Goal: Task Accomplishment & Management: Manage account settings

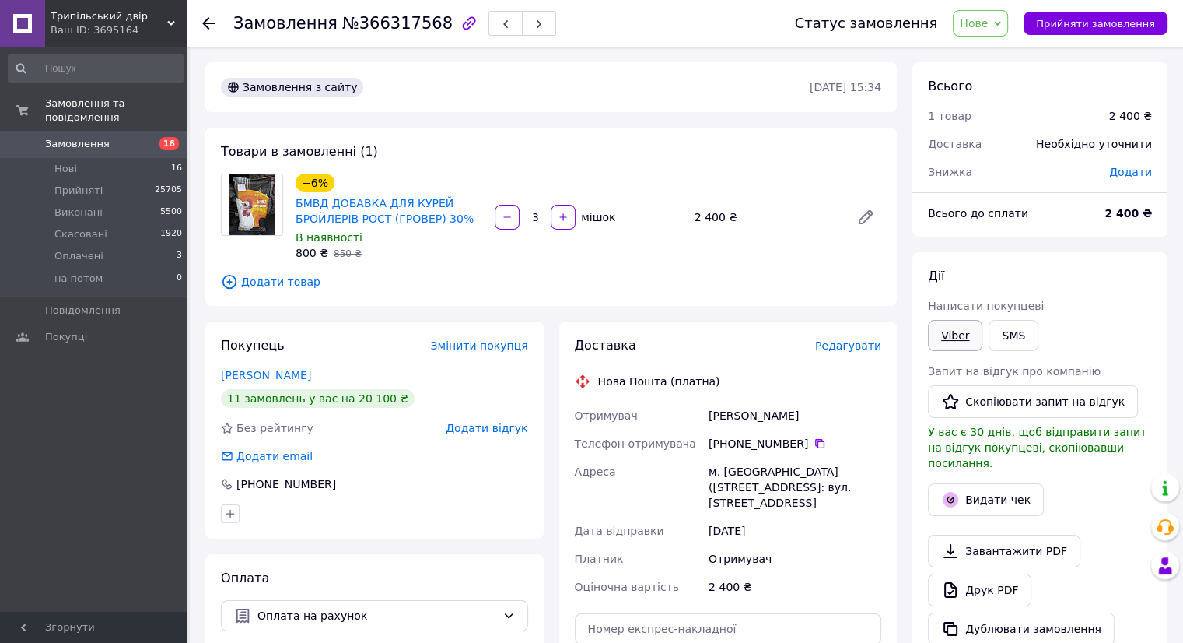
click at [969, 328] on link "Viber" at bounding box center [955, 335] width 54 height 31
drag, startPoint x: 969, startPoint y: 328, endPoint x: 936, endPoint y: 379, distance: 61.3
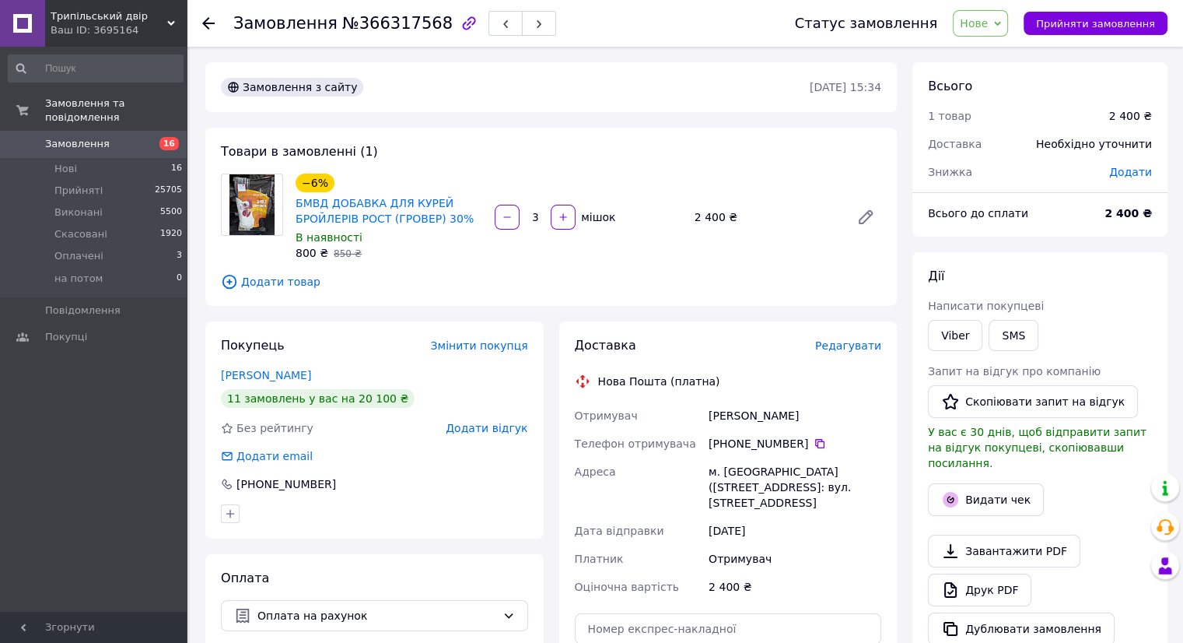
click at [969, 328] on link "Viber" at bounding box center [955, 335] width 54 height 31
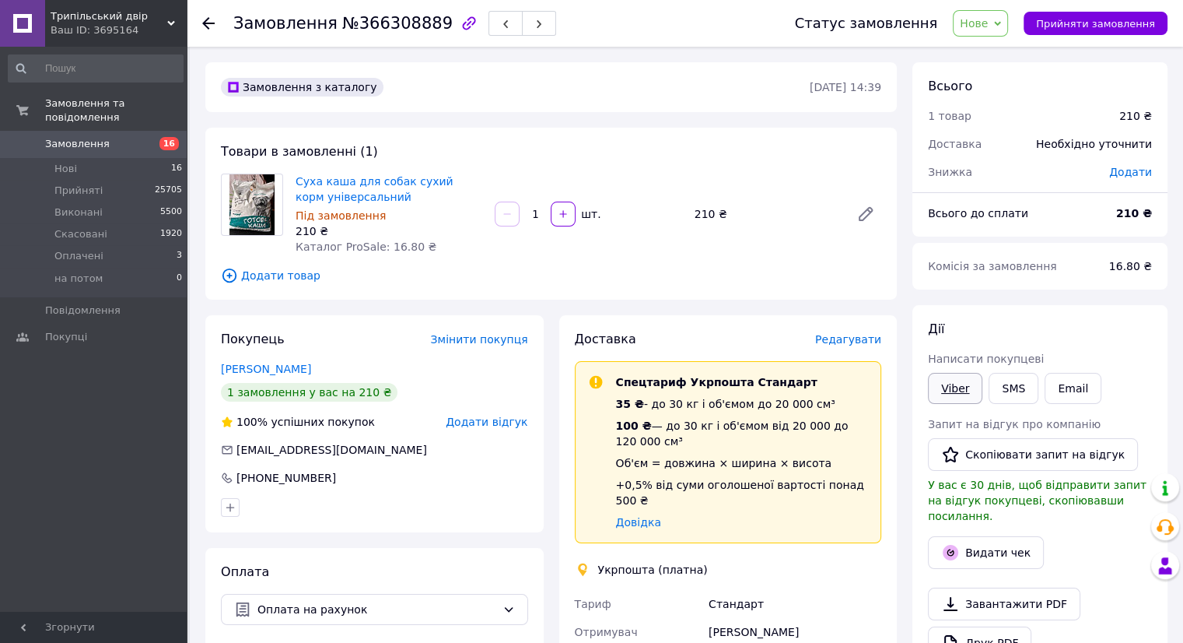
click at [957, 377] on link "Viber" at bounding box center [955, 388] width 54 height 31
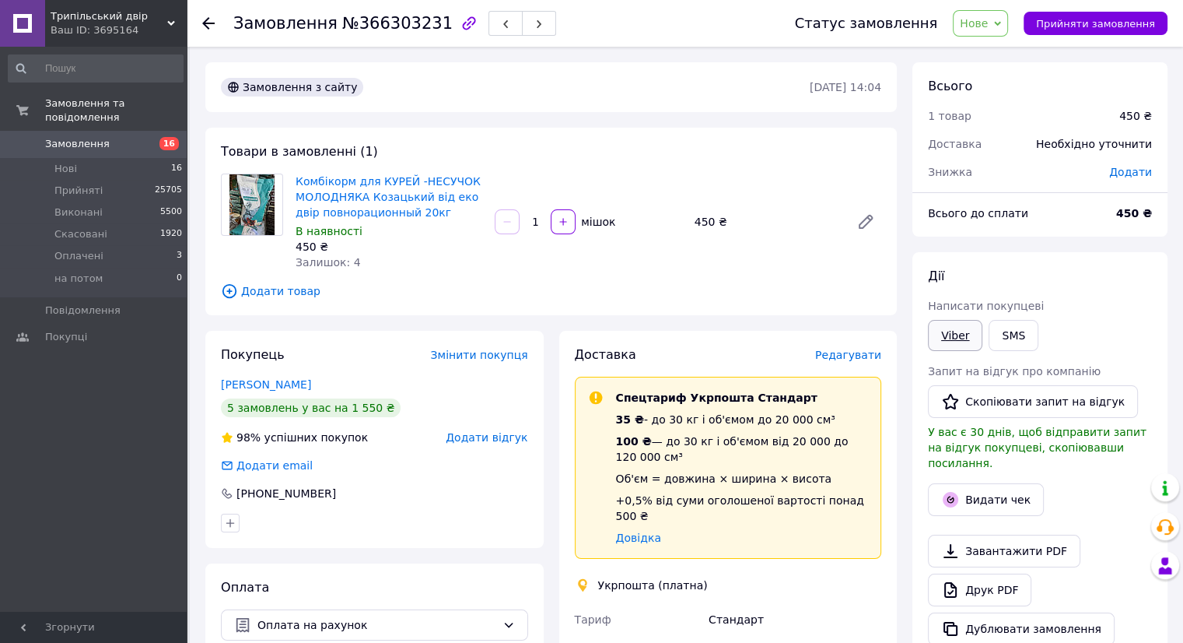
click at [965, 341] on link "Viber" at bounding box center [955, 335] width 54 height 31
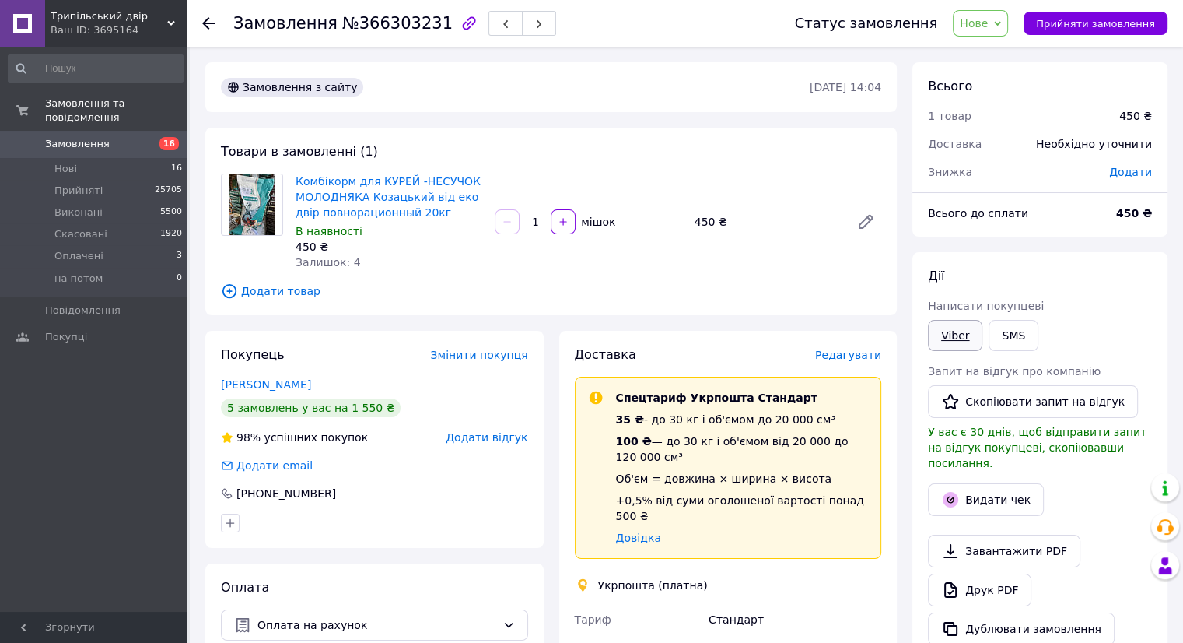
click at [952, 335] on link "Viber" at bounding box center [955, 335] width 54 height 31
drag, startPoint x: 952, startPoint y: 335, endPoint x: 937, endPoint y: 352, distance: 23.7
click at [952, 335] on link "Viber" at bounding box center [955, 335] width 54 height 31
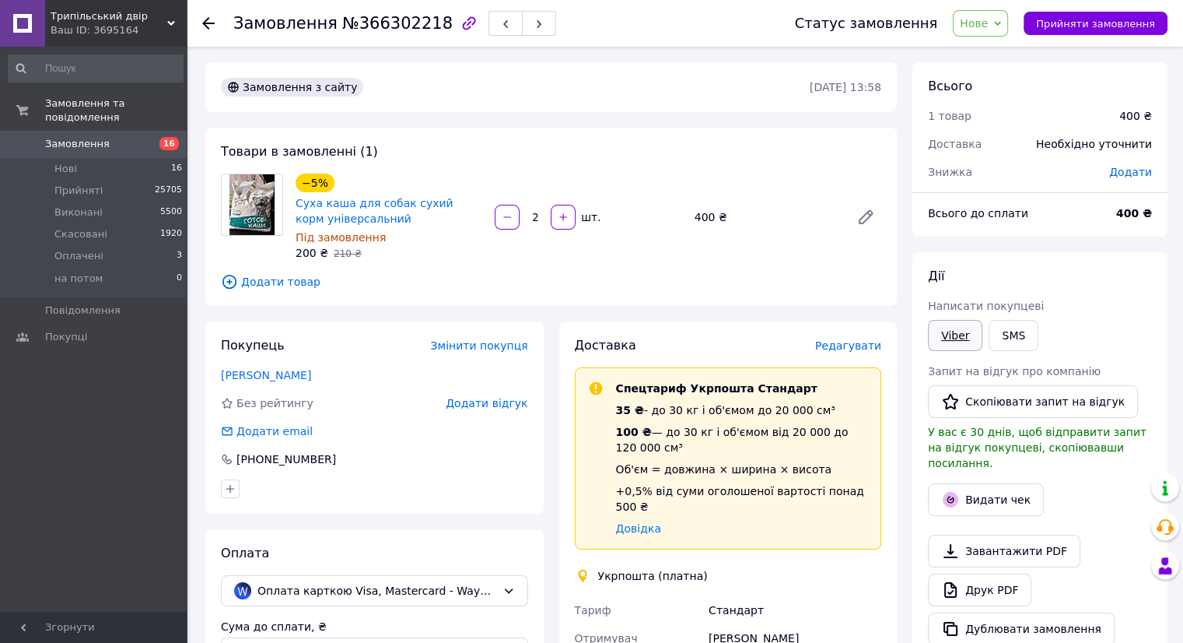
click at [949, 331] on link "Viber" at bounding box center [955, 335] width 54 height 31
click at [948, 322] on link "Viber" at bounding box center [955, 335] width 54 height 31
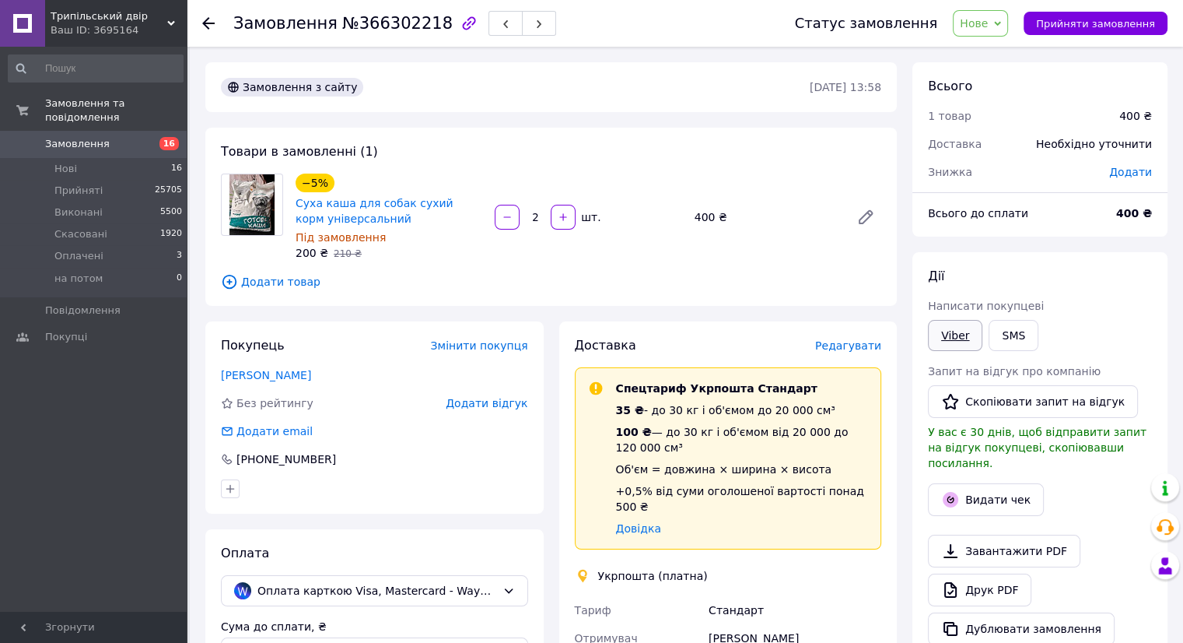
click at [948, 322] on link "Viber" at bounding box center [955, 335] width 54 height 31
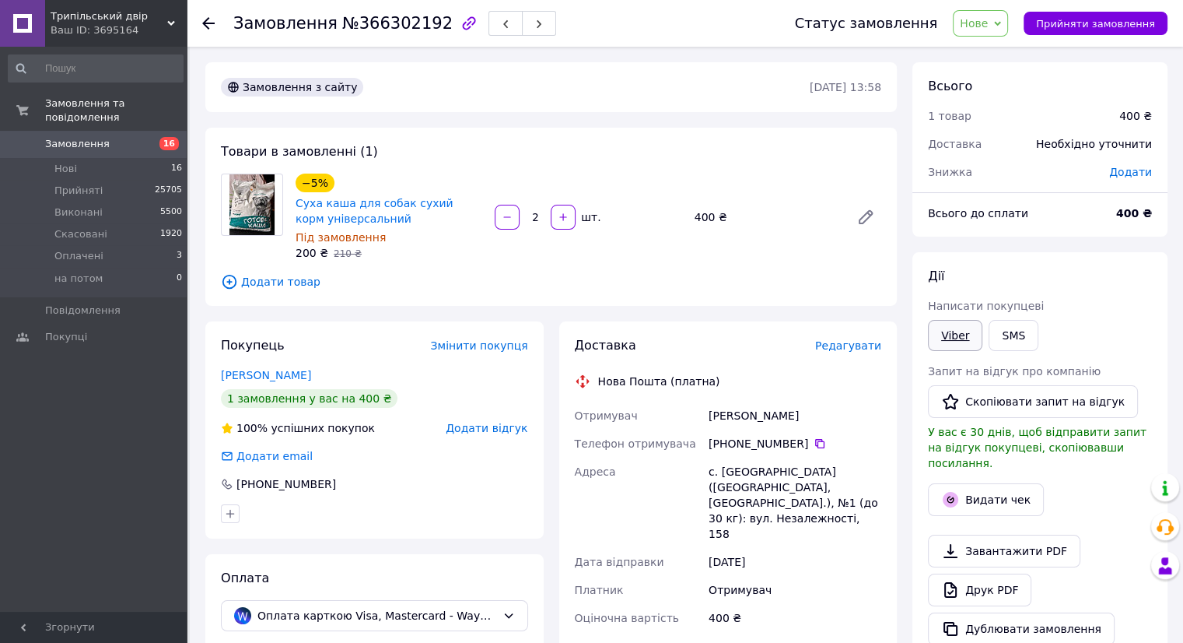
click at [949, 324] on link "Viber" at bounding box center [955, 335] width 54 height 31
drag, startPoint x: 949, startPoint y: 324, endPoint x: 943, endPoint y: 343, distance: 20.4
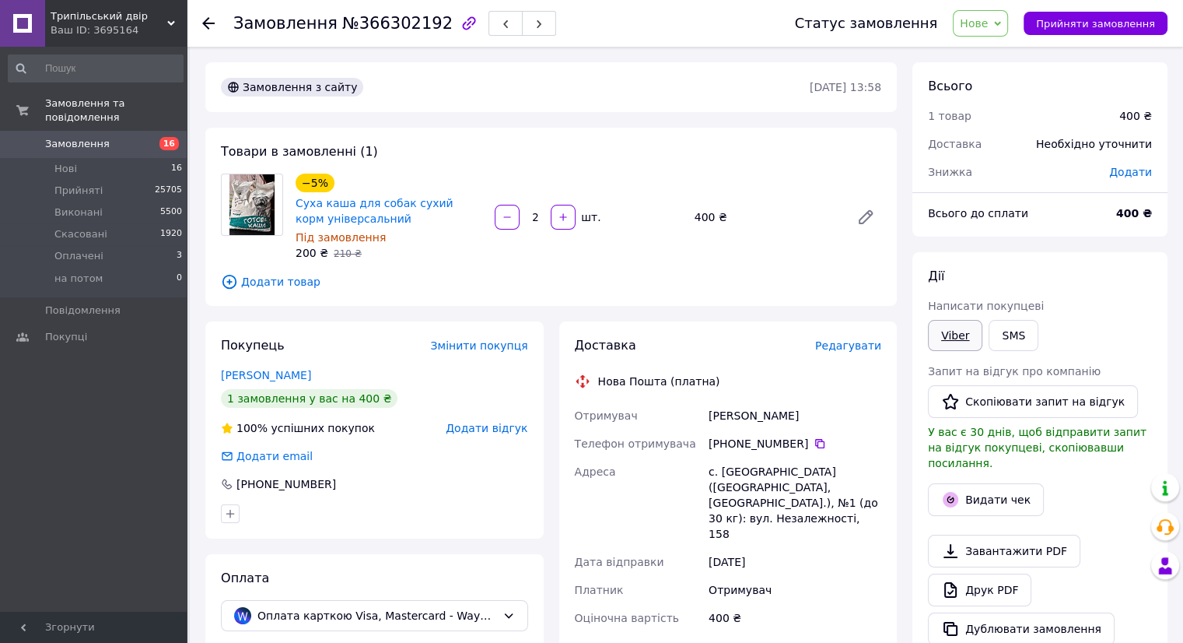
click at [949, 324] on link "Viber" at bounding box center [955, 335] width 54 height 31
drag, startPoint x: 684, startPoint y: 112, endPoint x: 673, endPoint y: 124, distance: 16.0
click at [684, 110] on div "Замовлення з сайту 12.10.2025 • 13:58" at bounding box center [551, 87] width 692 height 50
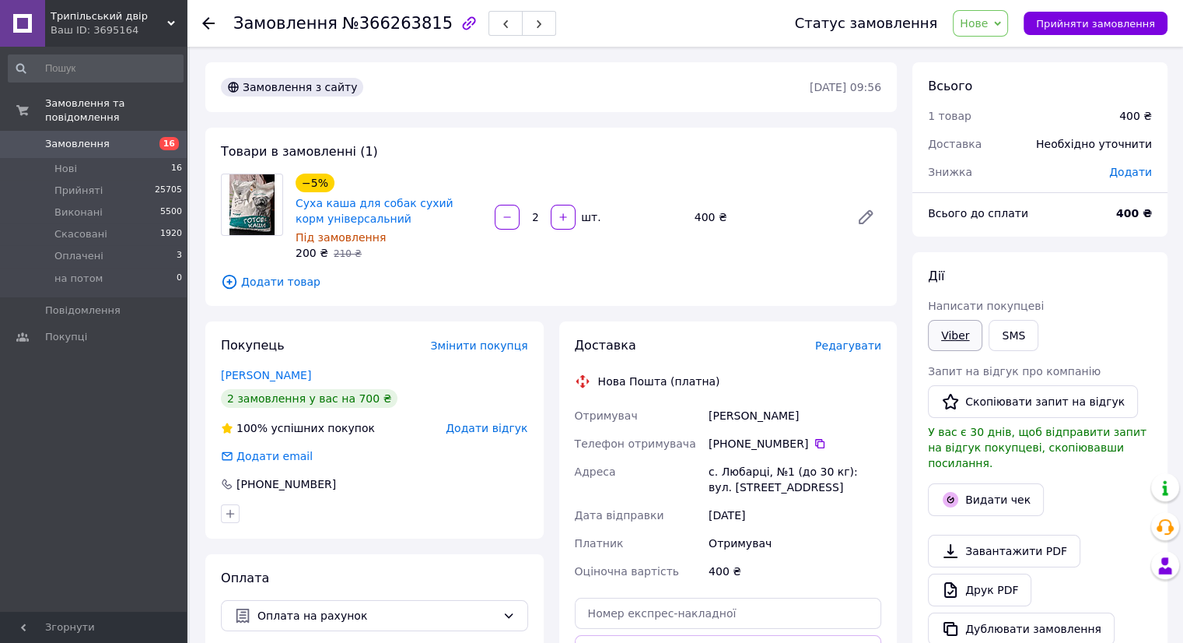
click at [953, 345] on link "Viber" at bounding box center [955, 335] width 54 height 31
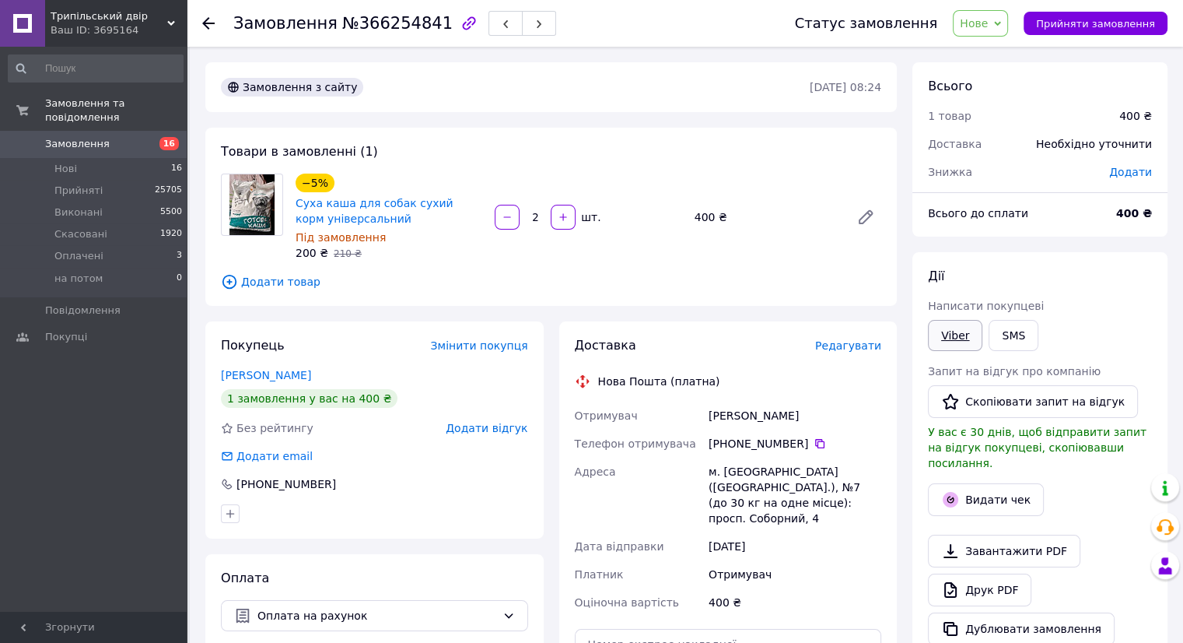
click at [952, 343] on link "Viber" at bounding box center [955, 335] width 54 height 31
drag, startPoint x: 952, startPoint y: 343, endPoint x: 934, endPoint y: 349, distance: 18.9
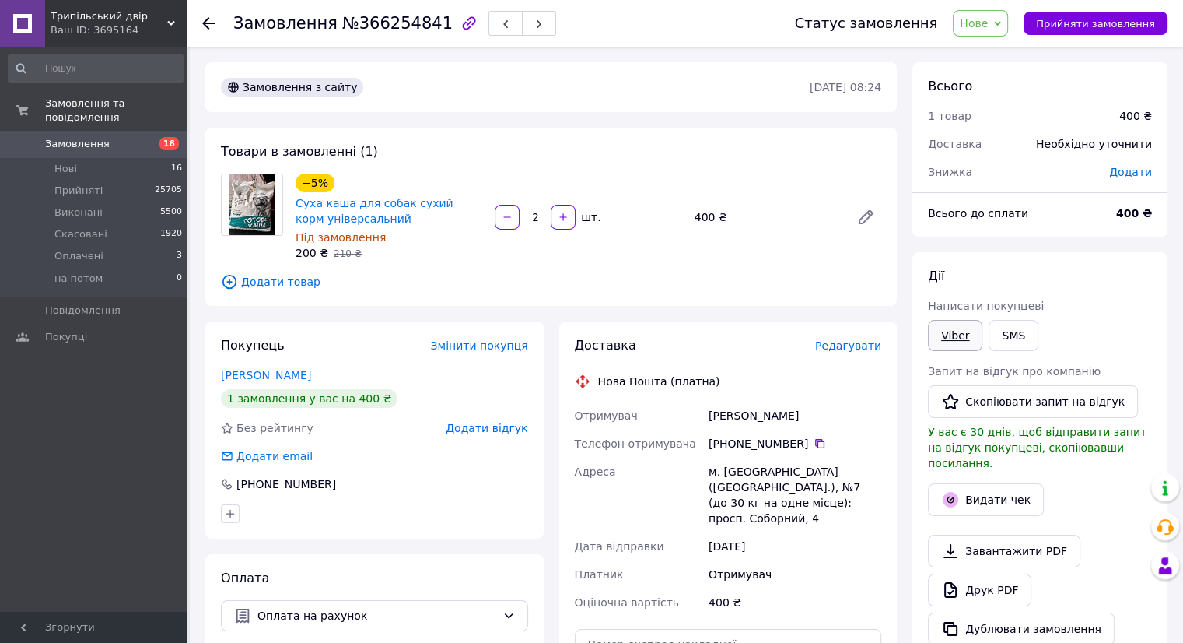
click at [952, 343] on link "Viber" at bounding box center [955, 335] width 54 height 31
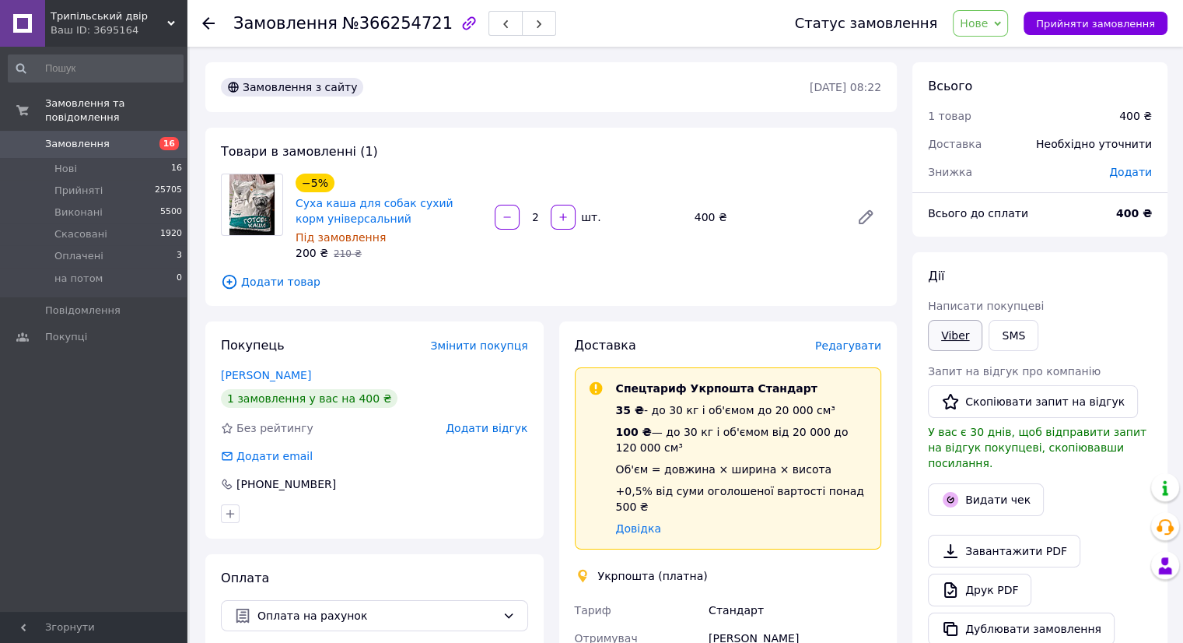
click at [956, 335] on link "Viber" at bounding box center [955, 335] width 54 height 31
drag, startPoint x: 956, startPoint y: 335, endPoint x: 940, endPoint y: 408, distance: 74.9
click at [956, 335] on link "Viber" at bounding box center [955, 335] width 54 height 31
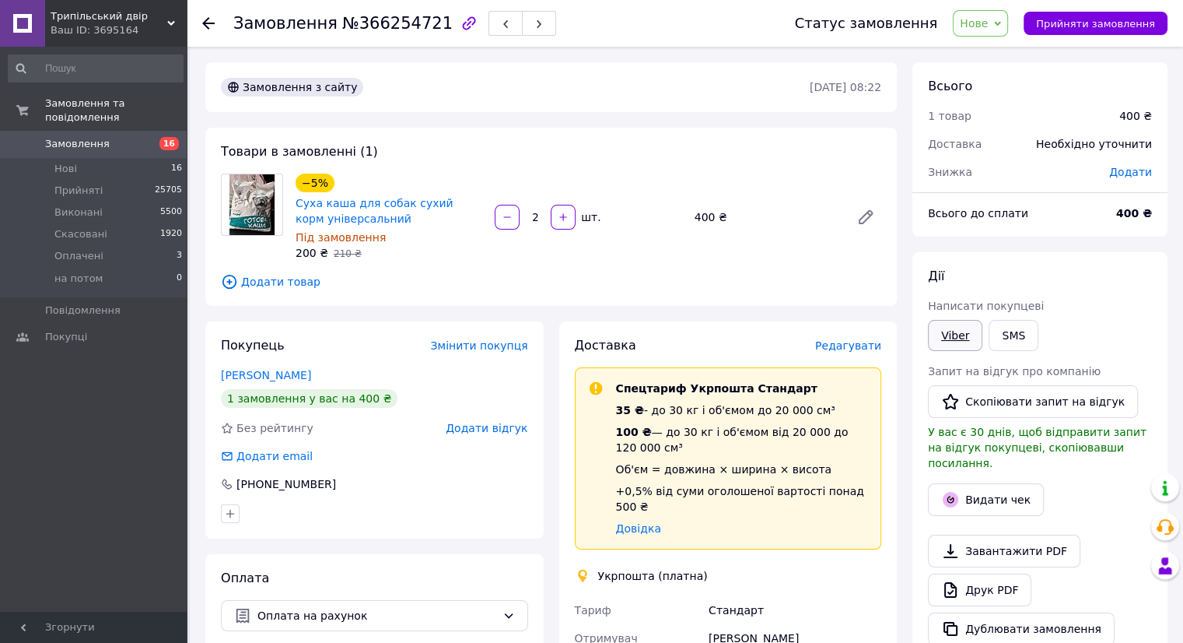
click at [956, 336] on link "Viber" at bounding box center [955, 335] width 54 height 31
drag, startPoint x: 956, startPoint y: 336, endPoint x: 926, endPoint y: 374, distance: 48.7
click at [956, 336] on link "Viber" at bounding box center [955, 335] width 54 height 31
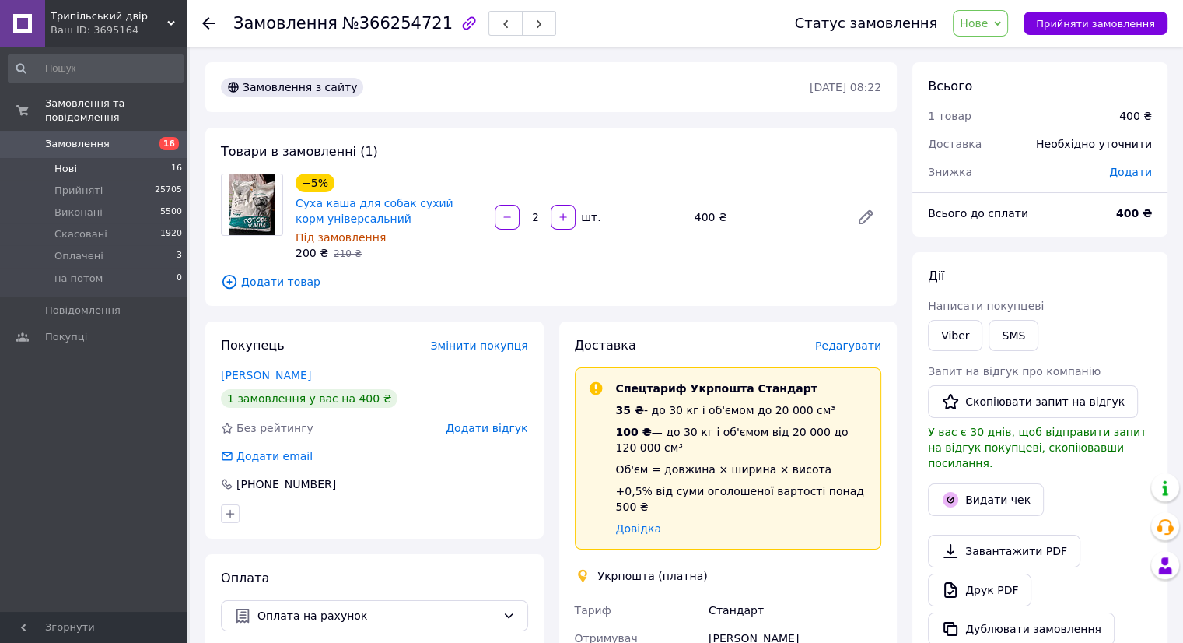
click at [121, 159] on li "Нові 16" at bounding box center [95, 169] width 191 height 22
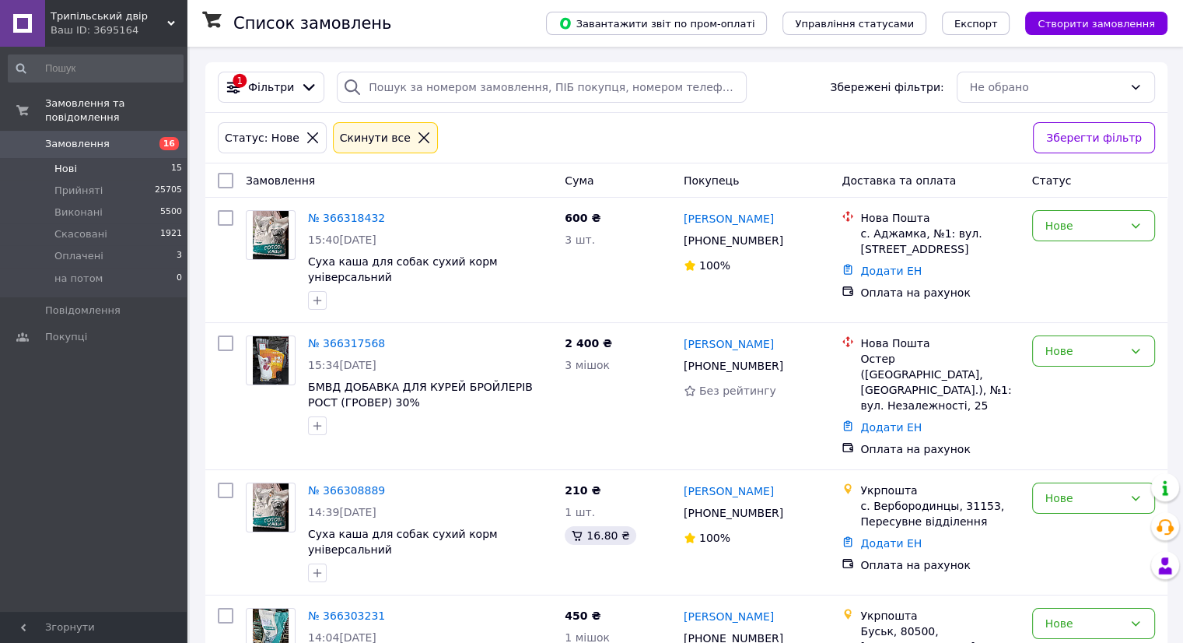
click at [79, 158] on li "Нові 15" at bounding box center [95, 169] width 191 height 22
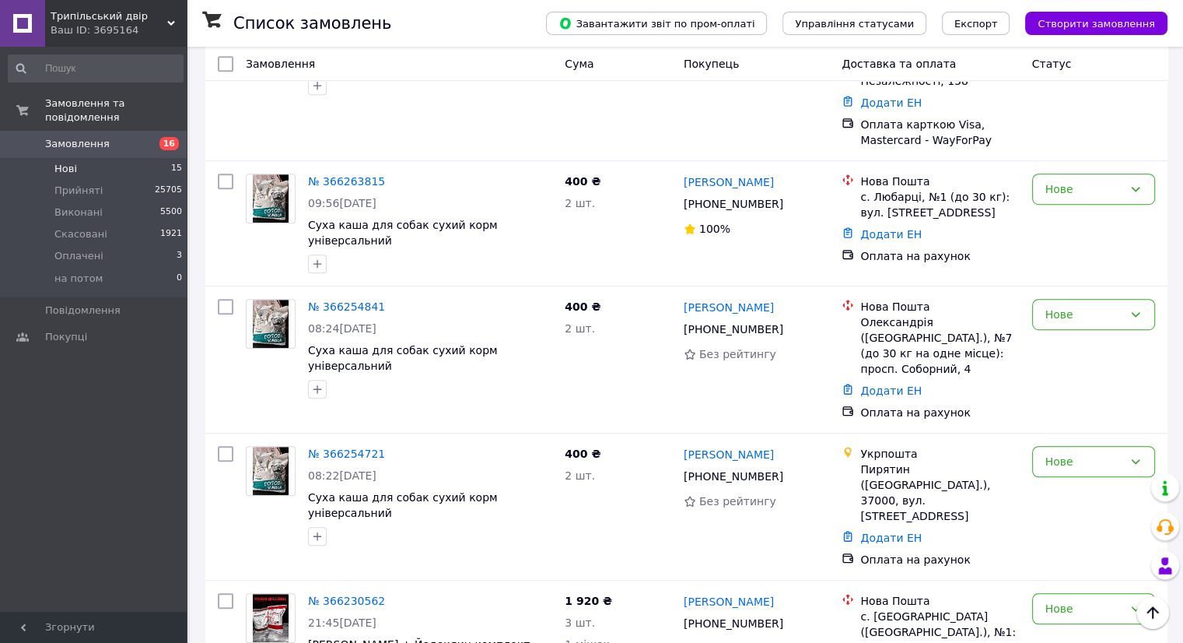
scroll to position [1274, 0]
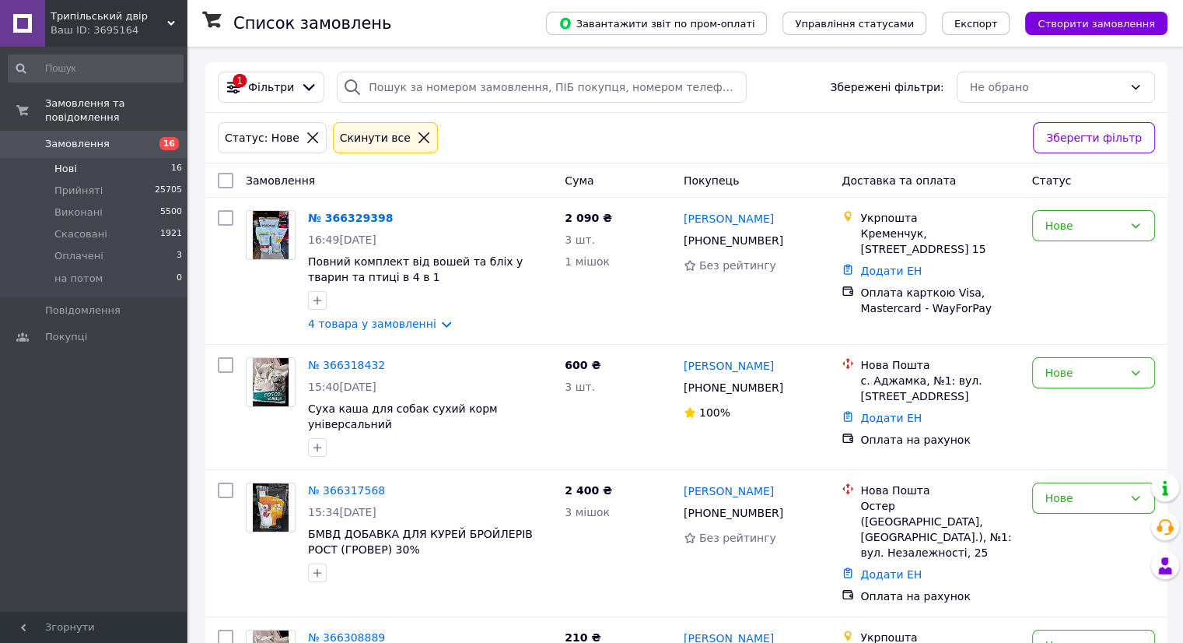
click at [61, 162] on span "Нові" at bounding box center [65, 169] width 23 height 14
click at [336, 224] on link "№ 366329398" at bounding box center [350, 218] width 85 height 12
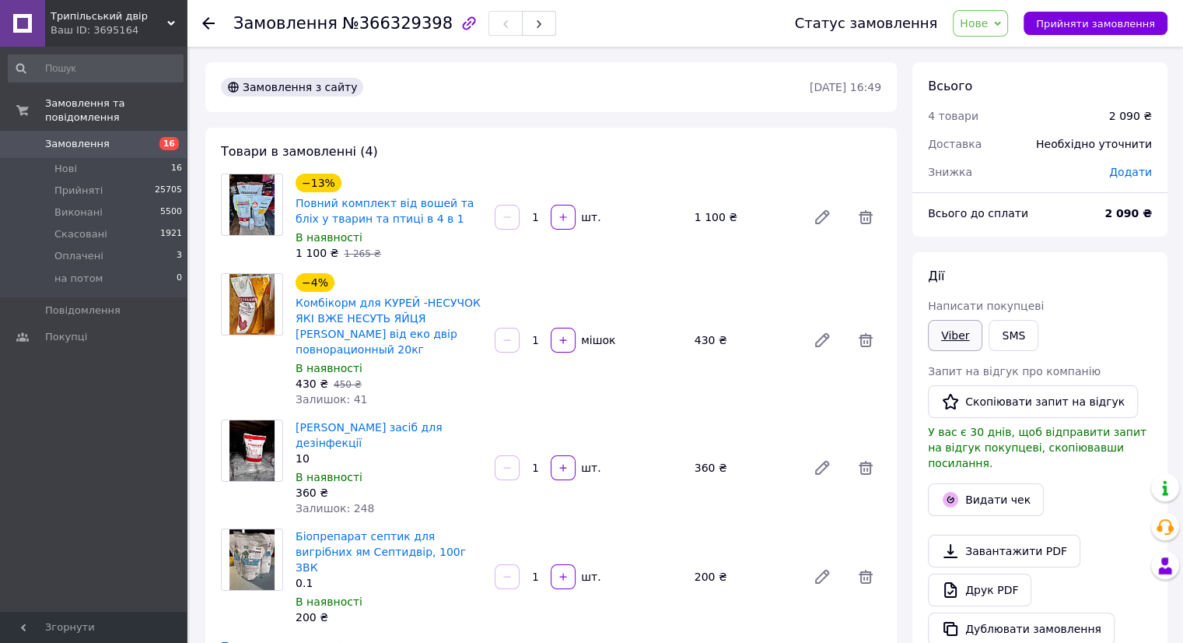
click at [952, 346] on link "Viber" at bounding box center [955, 335] width 54 height 31
click at [950, 345] on link "Viber" at bounding box center [955, 335] width 54 height 31
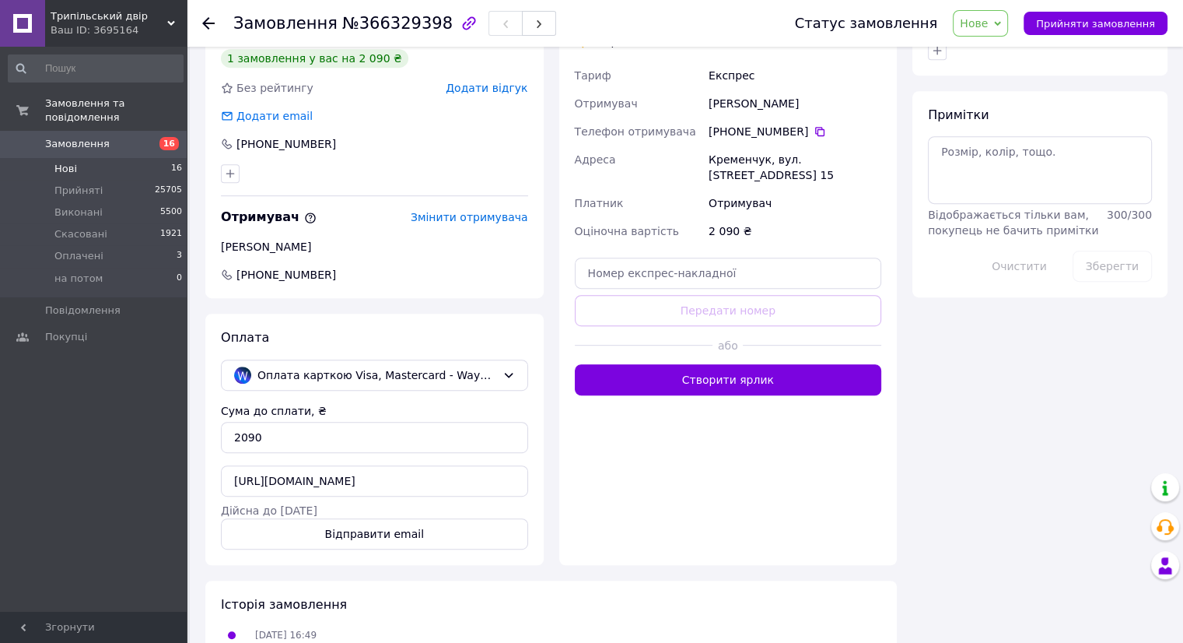
scroll to position [422, 0]
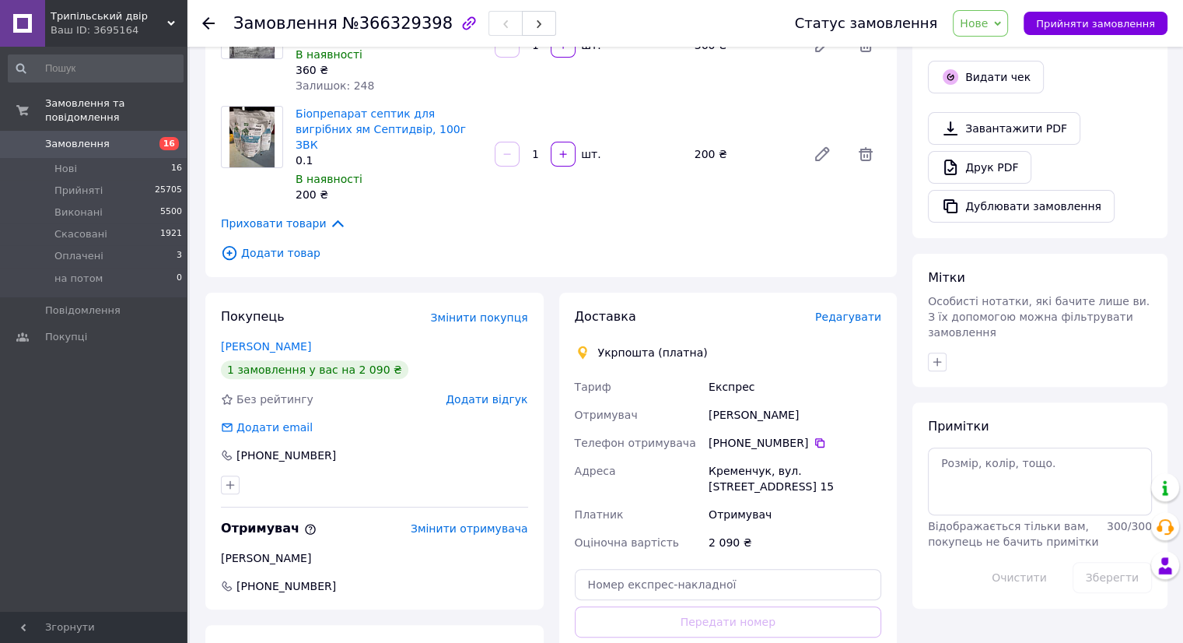
click at [52, 131] on link "Замовлення 16" at bounding box center [95, 144] width 191 height 26
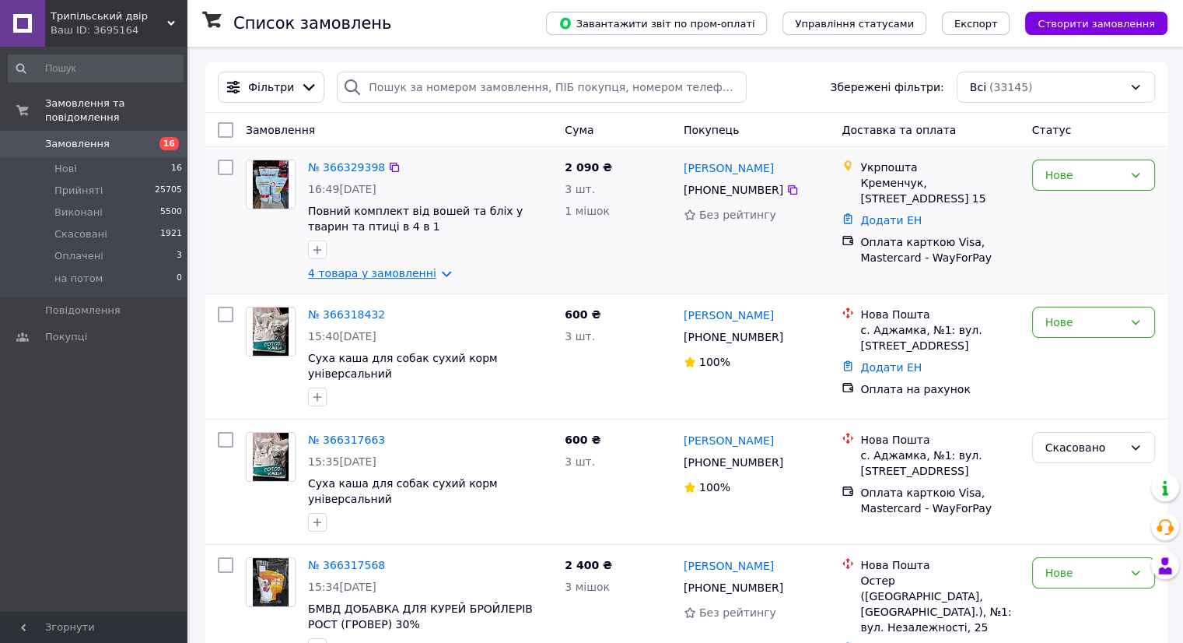
click at [373, 265] on div "№ 366329398 16:49, 12.10.2025 Повний комплект від вошей та бліх у тварин та пти…" at bounding box center [430, 220] width 257 height 134
click at [378, 279] on link "4 товара у замовленні" at bounding box center [372, 273] width 128 height 12
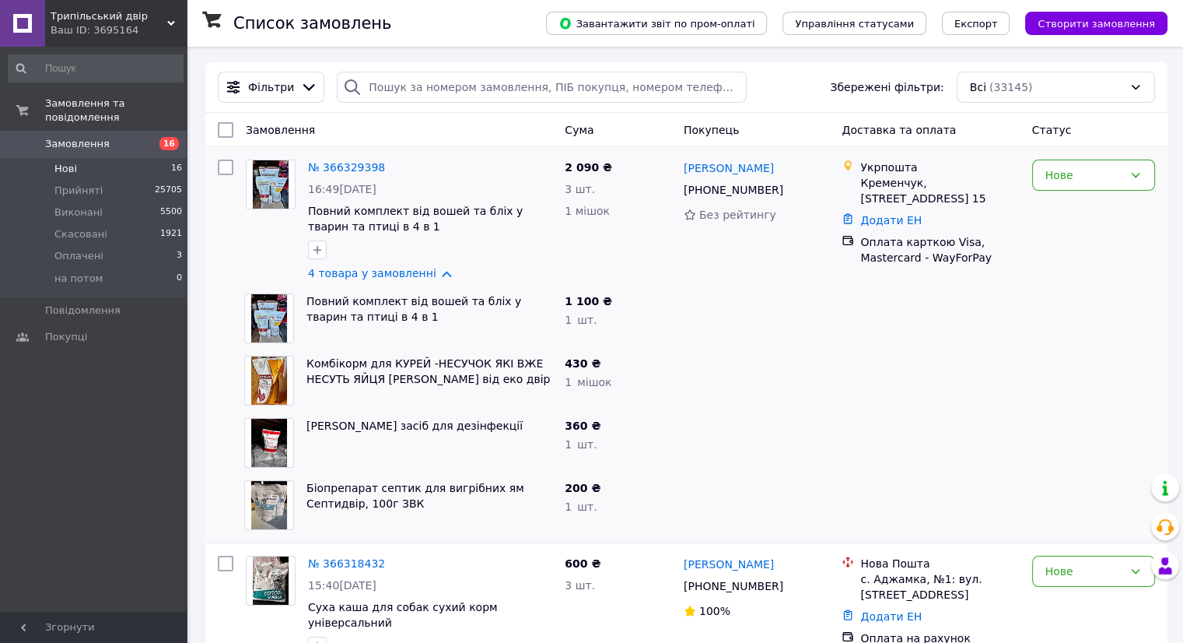
click at [57, 162] on span "Нові" at bounding box center [65, 169] width 23 height 14
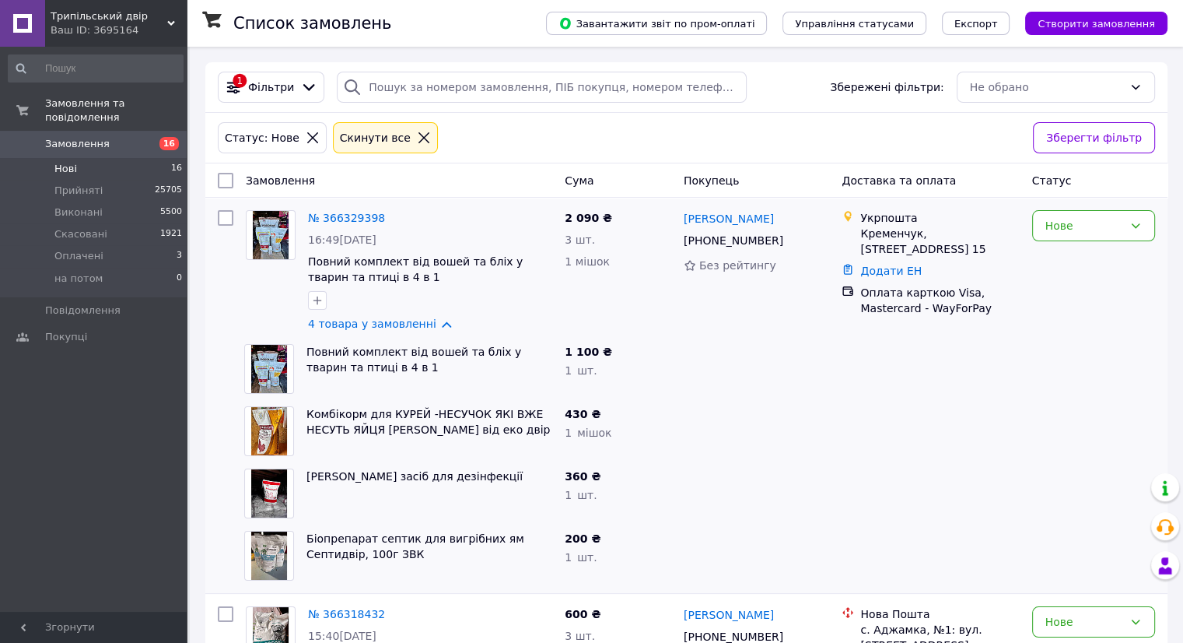
click at [46, 158] on li "Нові 16" at bounding box center [95, 169] width 191 height 22
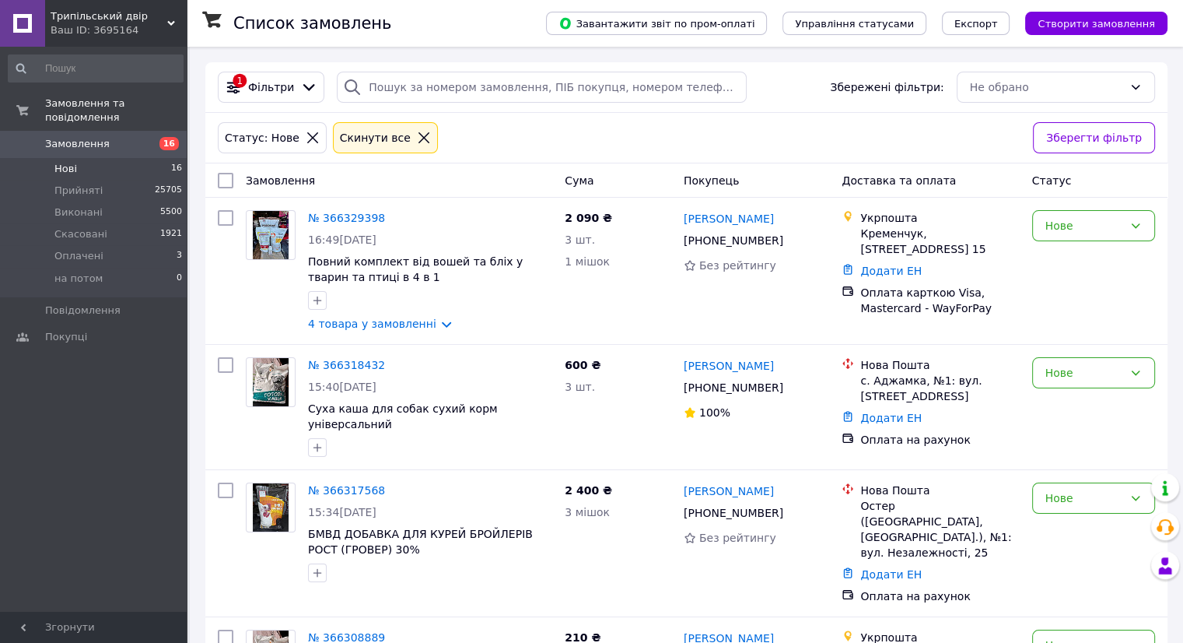
click at [57, 137] on span "Замовлення" at bounding box center [77, 144] width 65 height 14
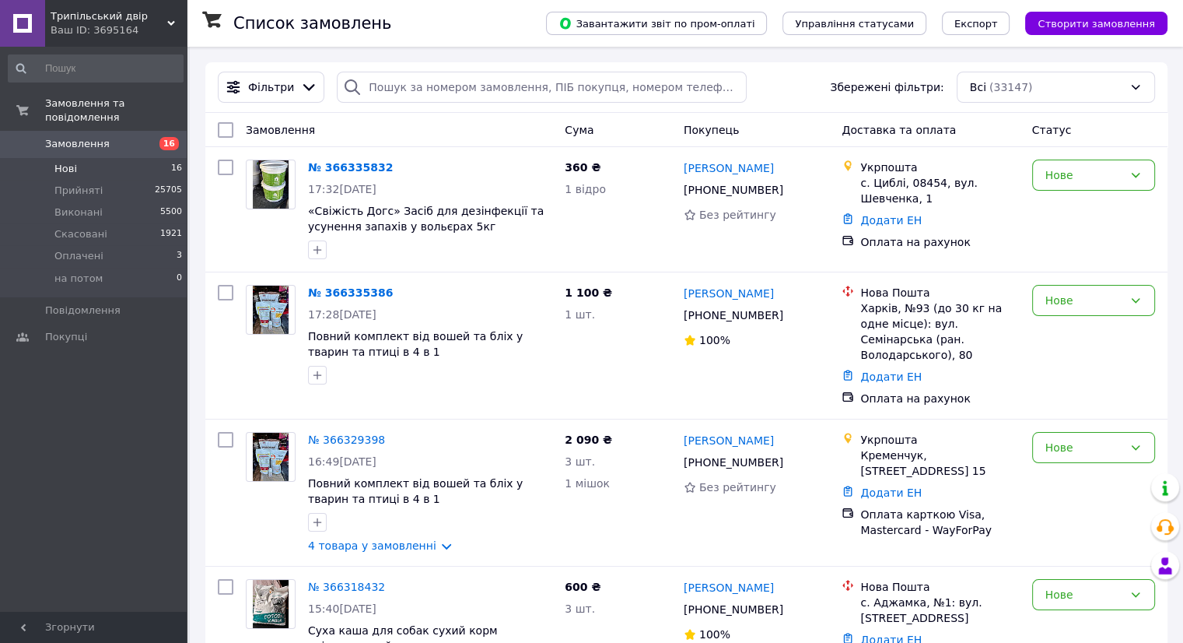
click at [77, 158] on li "Нові 16" at bounding box center [95, 169] width 191 height 22
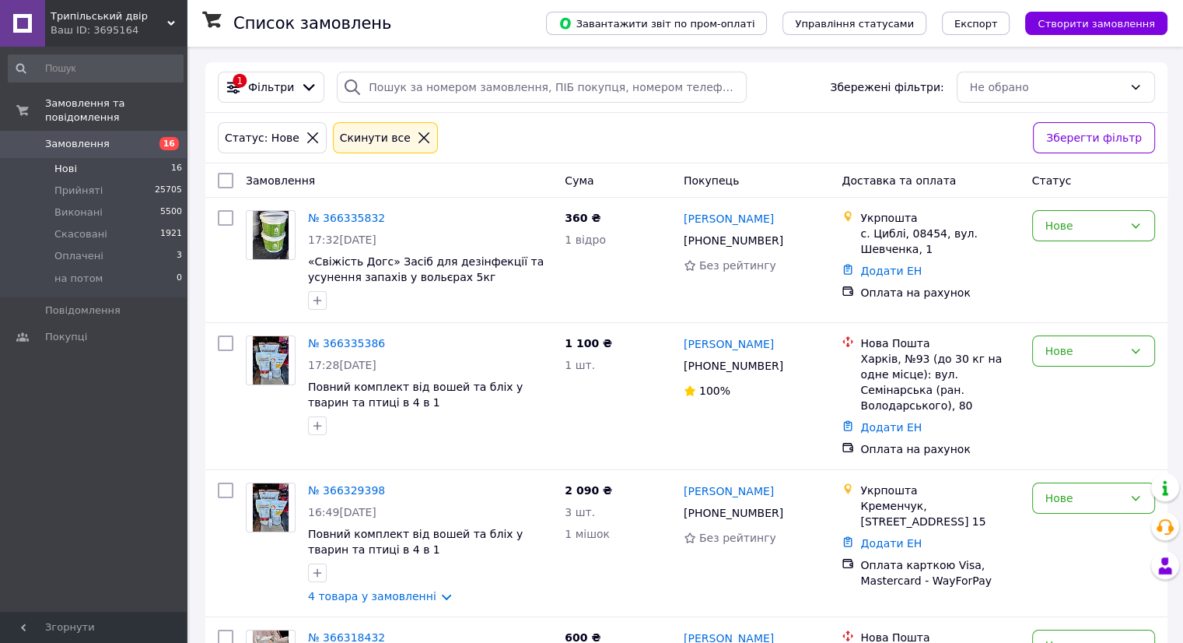
click at [62, 162] on span "Нові" at bounding box center [65, 169] width 23 height 14
click at [68, 162] on span "Нові" at bounding box center [65, 169] width 23 height 14
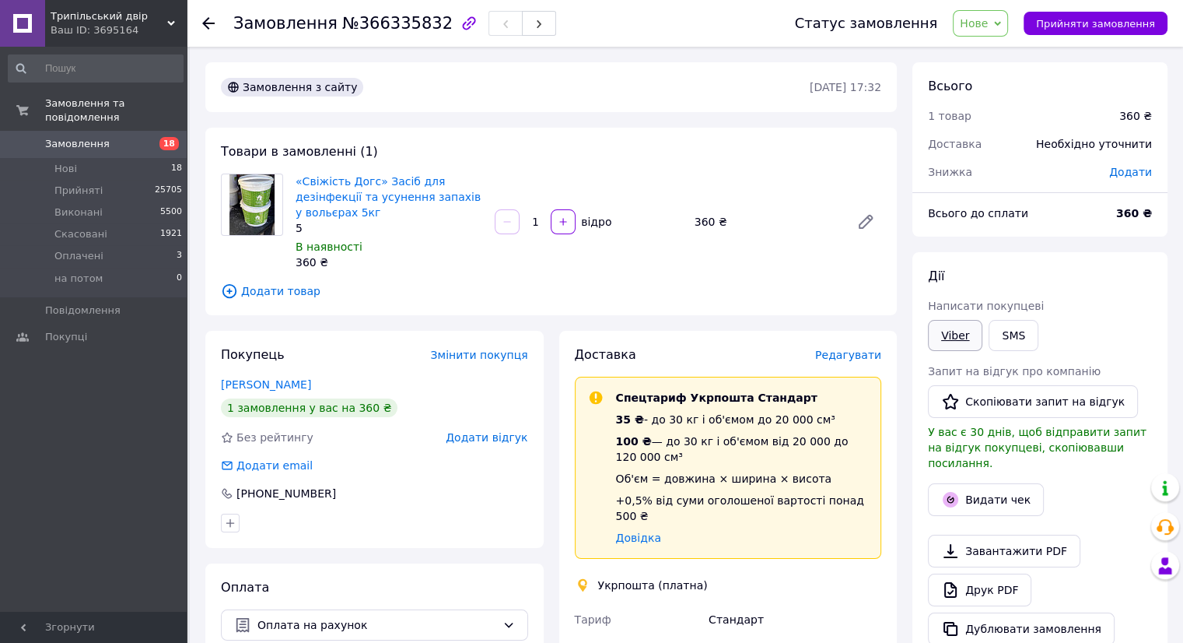
click at [945, 328] on link "Viber" at bounding box center [955, 335] width 54 height 31
drag, startPoint x: 945, startPoint y: 328, endPoint x: 922, endPoint y: 365, distance: 44.0
click at [945, 328] on link "Viber" at bounding box center [955, 335] width 54 height 31
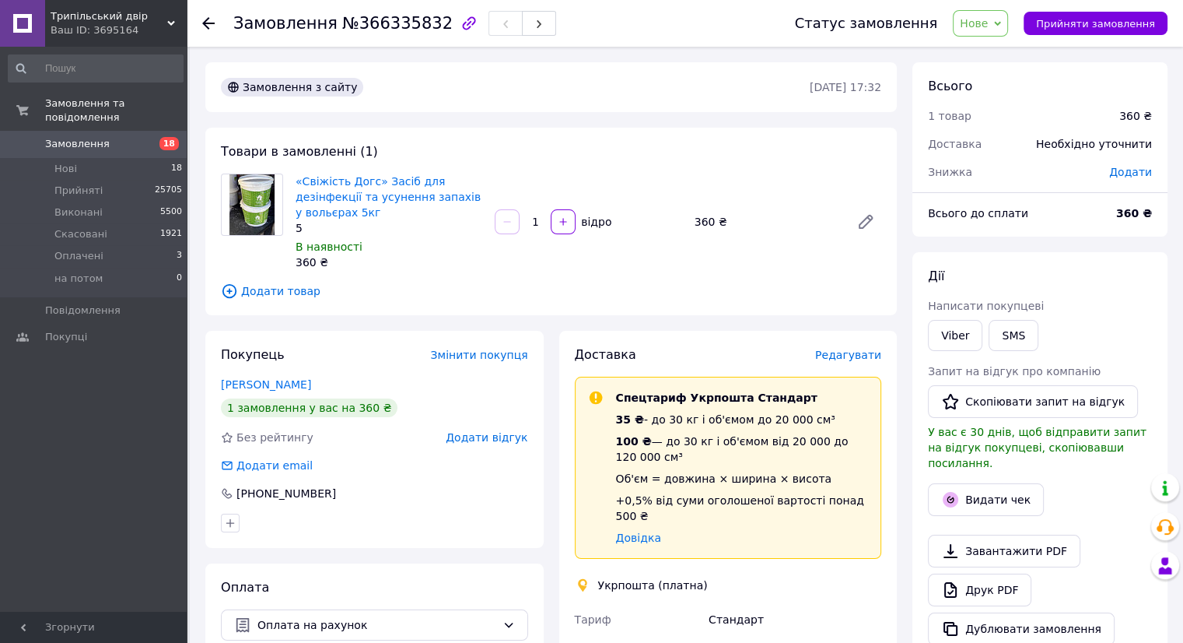
click at [72, 137] on span "Замовлення" at bounding box center [77, 144] width 65 height 14
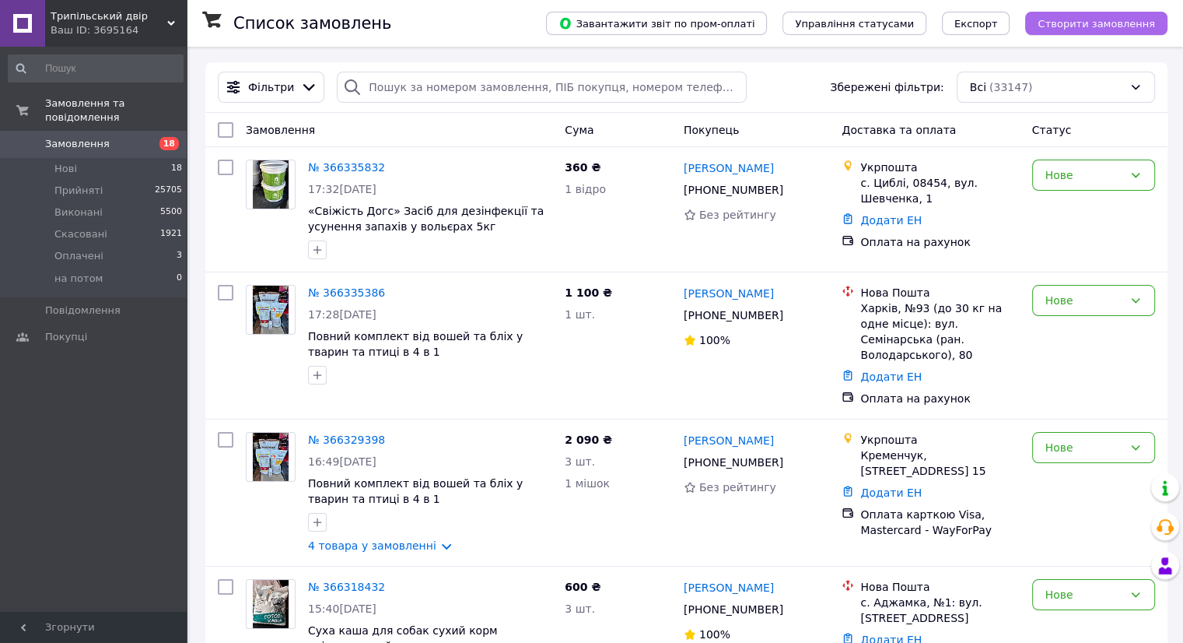
click at [1089, 26] on span "Створити замовлення" at bounding box center [1096, 24] width 117 height 12
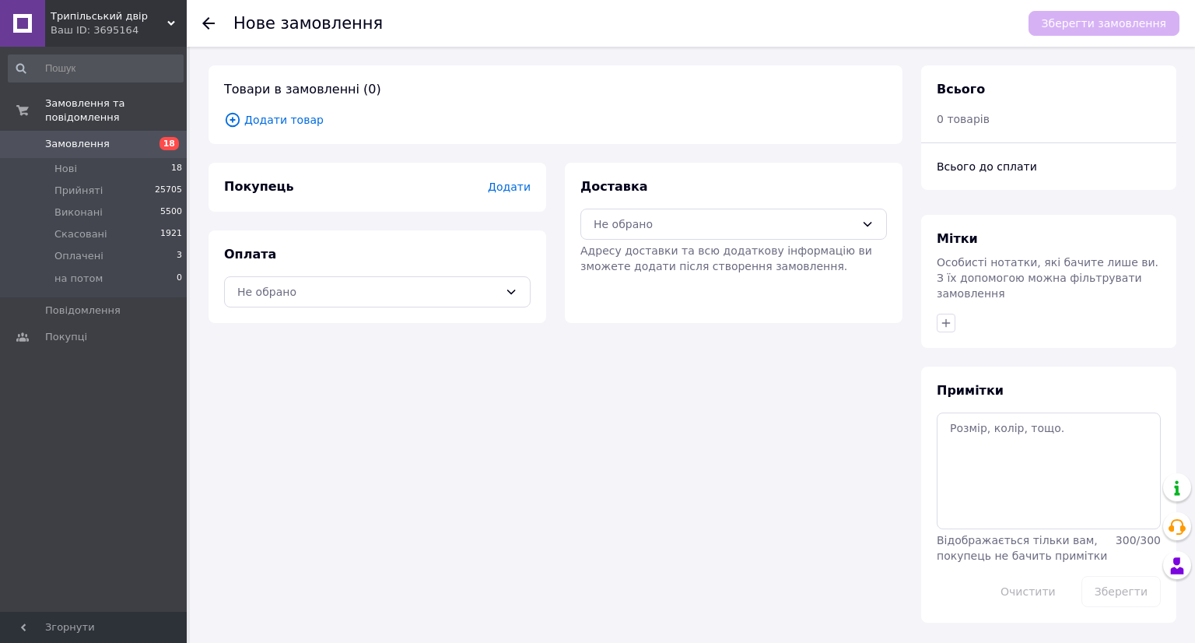
click at [268, 121] on span "Додати товар" at bounding box center [555, 119] width 663 height 17
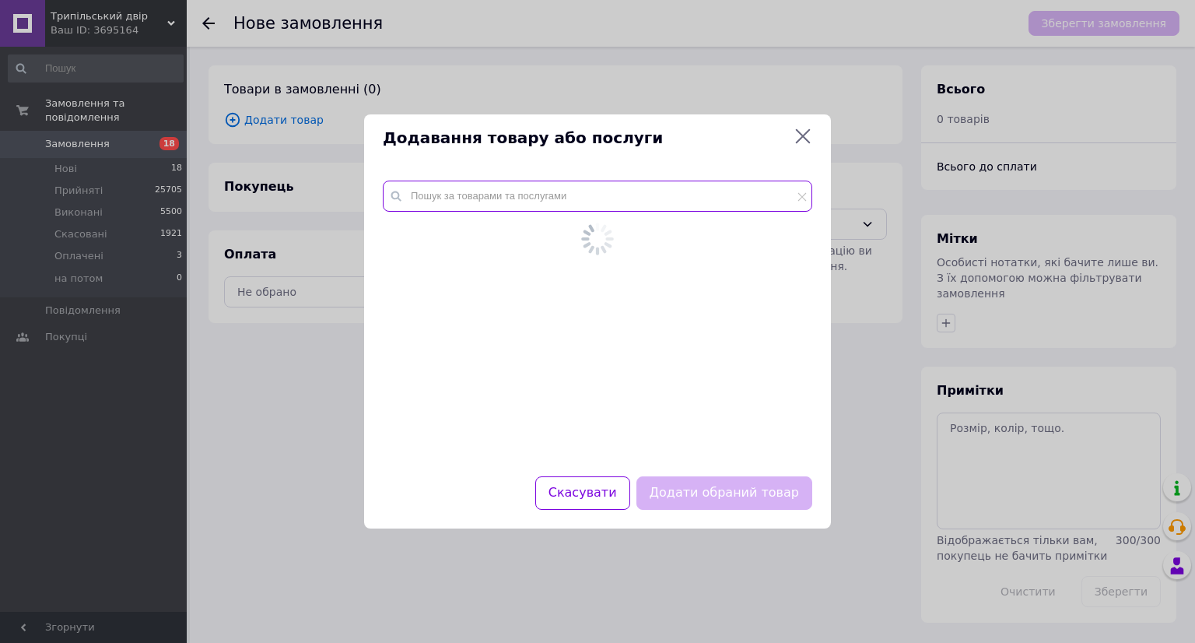
click at [444, 211] on input "text" at bounding box center [597, 195] width 429 height 31
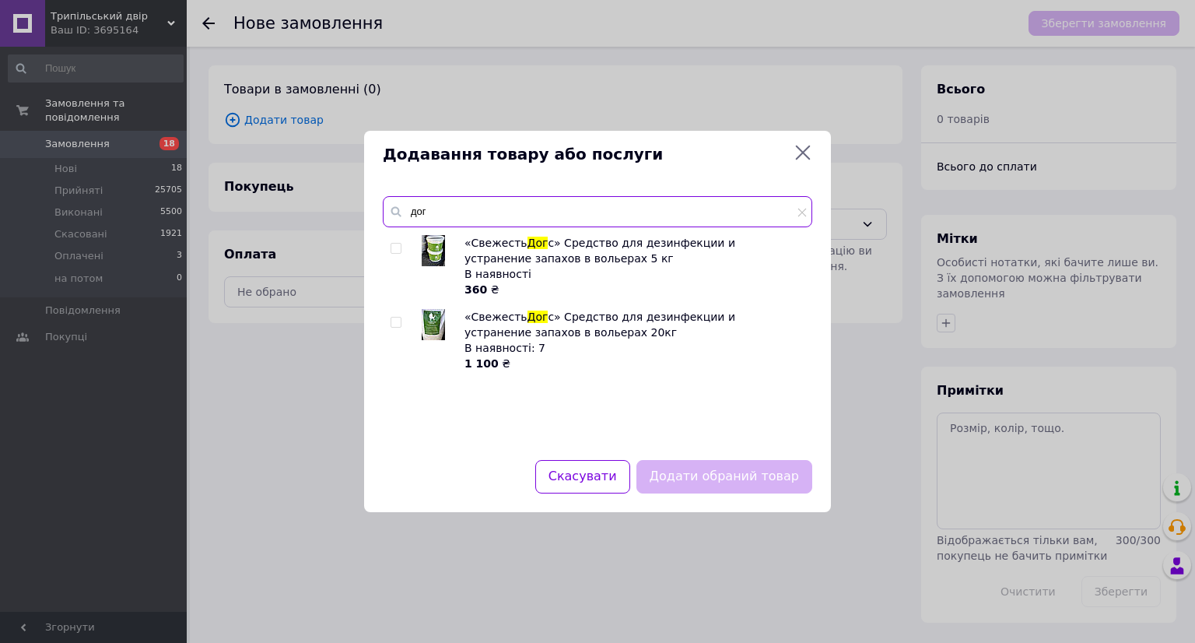
type input "дог"
click at [402, 323] on div at bounding box center [399, 340] width 16 height 62
click at [401, 322] on div at bounding box center [397, 322] width 12 height 11
click at [398, 323] on input "checkbox" at bounding box center [396, 322] width 10 height 10
checkbox input "true"
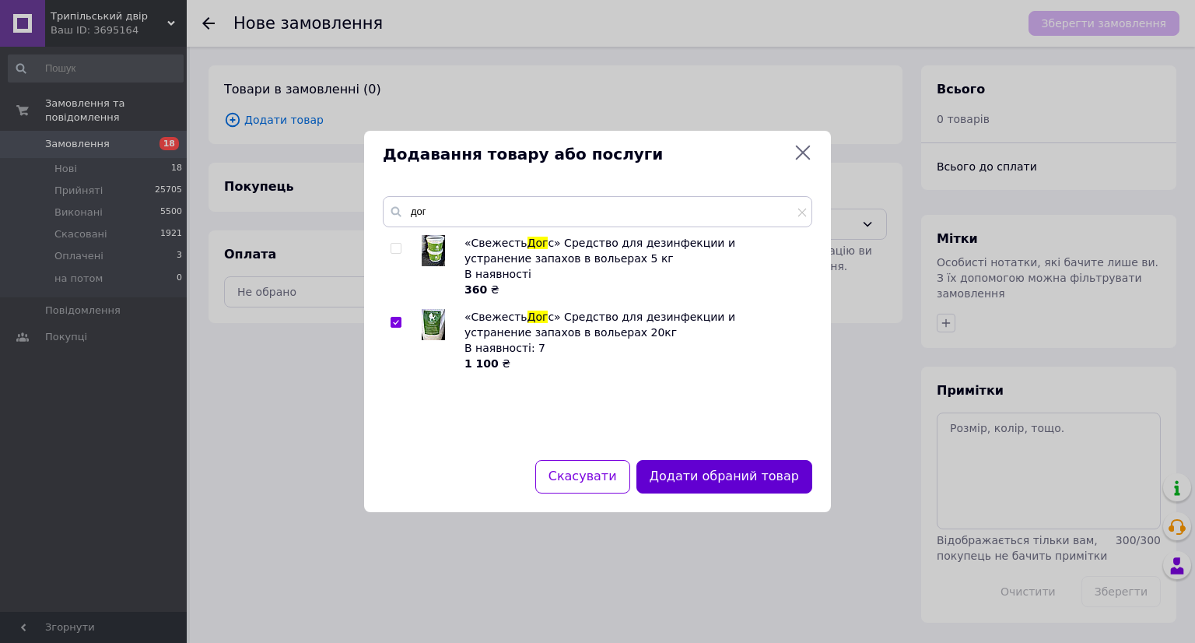
click at [724, 472] on button "Додати обраний товар" at bounding box center [724, 476] width 176 height 33
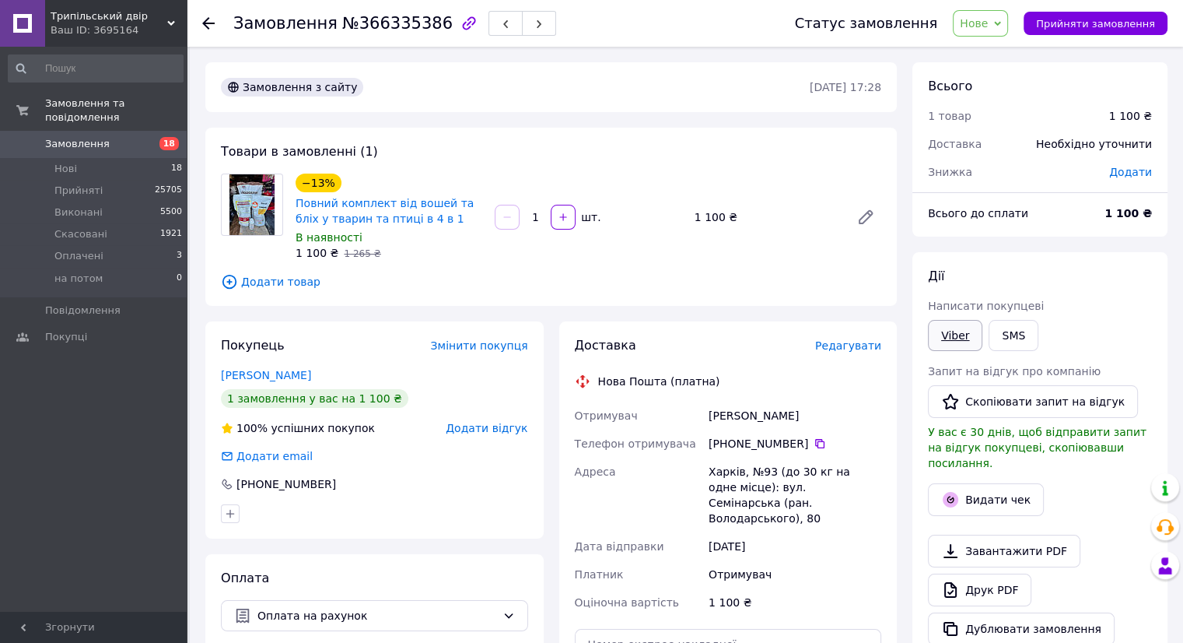
click at [957, 334] on link "Viber" at bounding box center [955, 335] width 54 height 31
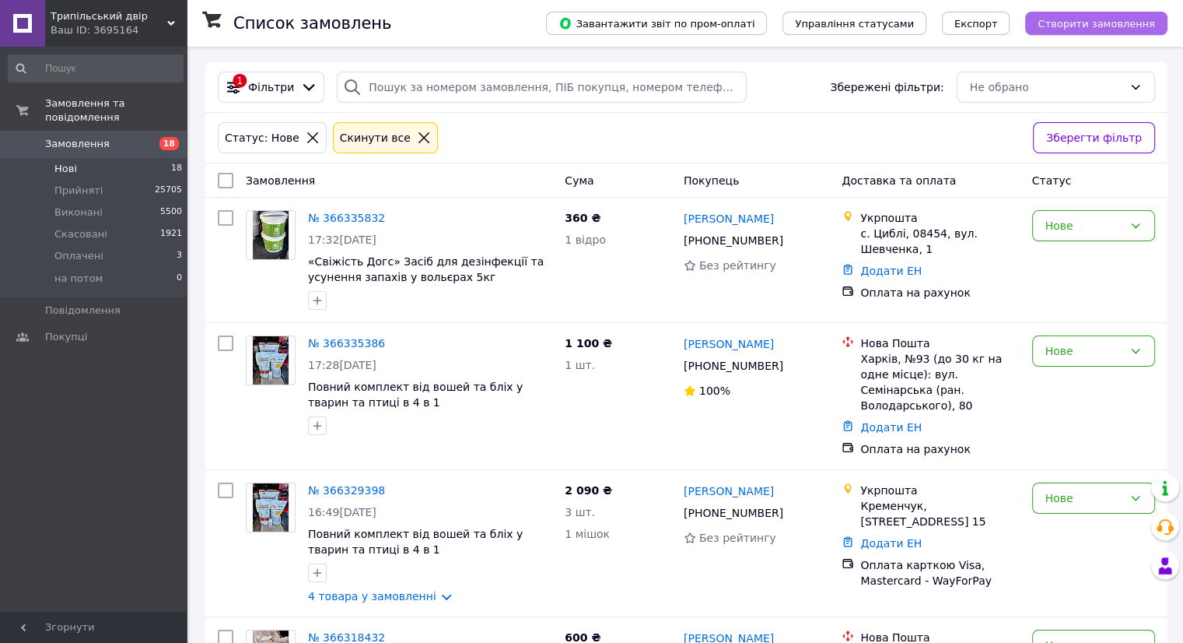
drag, startPoint x: 1108, startPoint y: 1, endPoint x: 1095, endPoint y: 21, distance: 23.8
click at [1108, 1] on div "Завантажити звіт по пром-оплаті Управління статусами Експорт Створити замовлення" at bounding box center [841, 23] width 653 height 47
click at [1095, 21] on span "Створити замовлення" at bounding box center [1096, 24] width 117 height 12
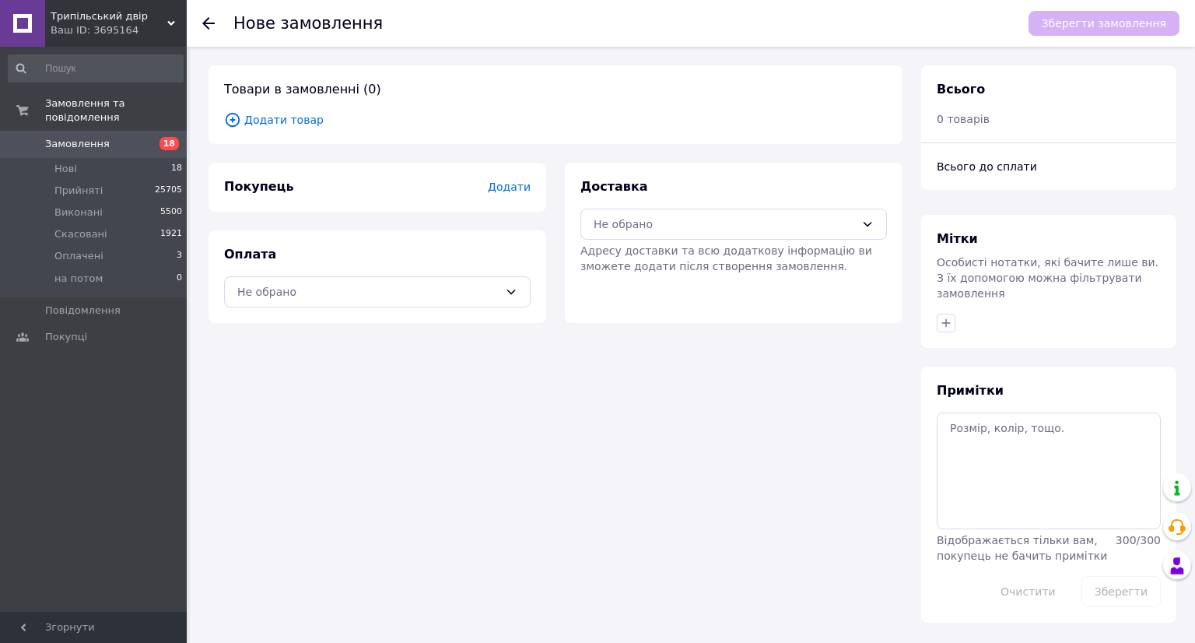
click at [289, 125] on span "Додати товар" at bounding box center [555, 119] width 663 height 17
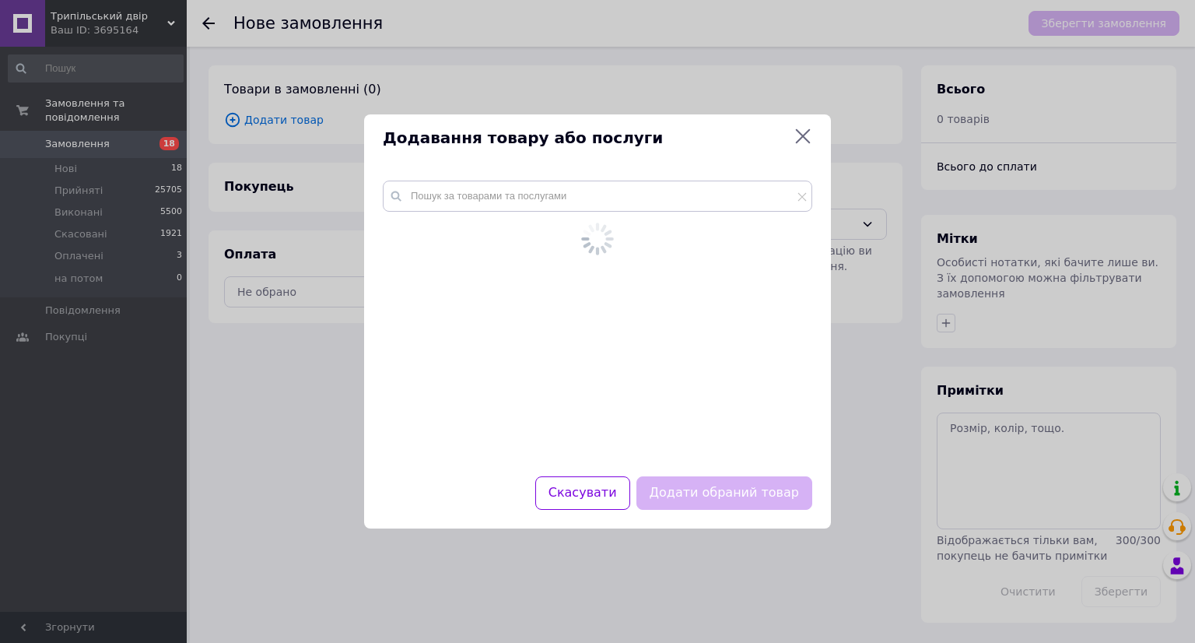
click at [569, 176] on div at bounding box center [597, 319] width 467 height 314
click at [564, 196] on input "text" at bounding box center [597, 195] width 429 height 31
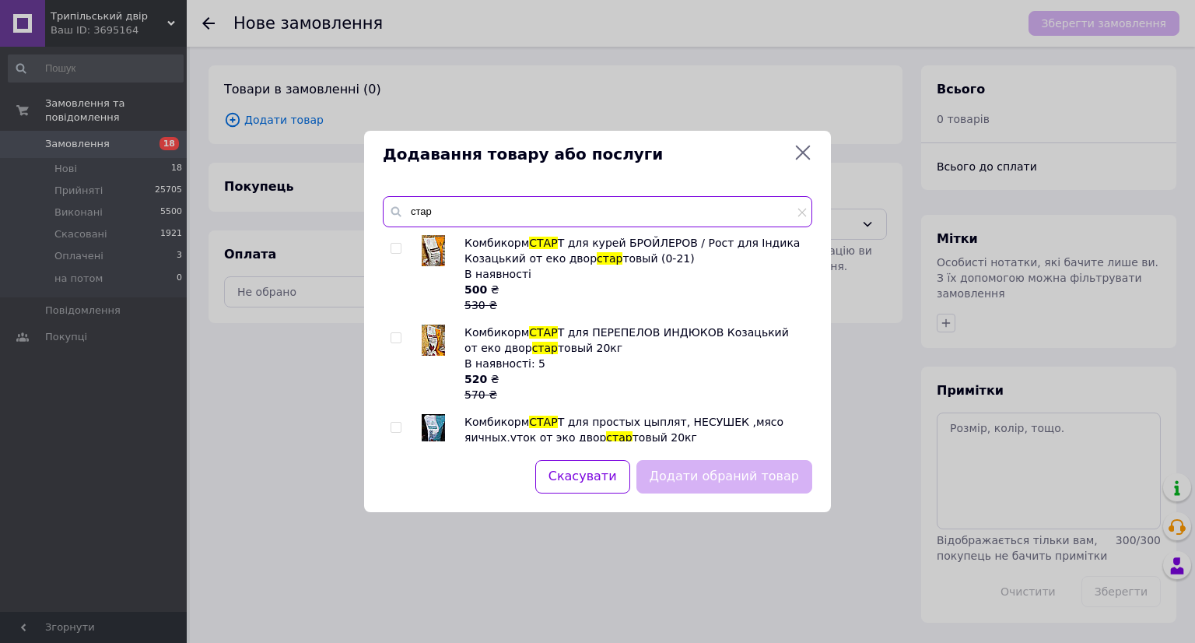
type input "стар"
click at [394, 244] on input "checkbox" at bounding box center [396, 249] width 10 height 10
checkbox input "true"
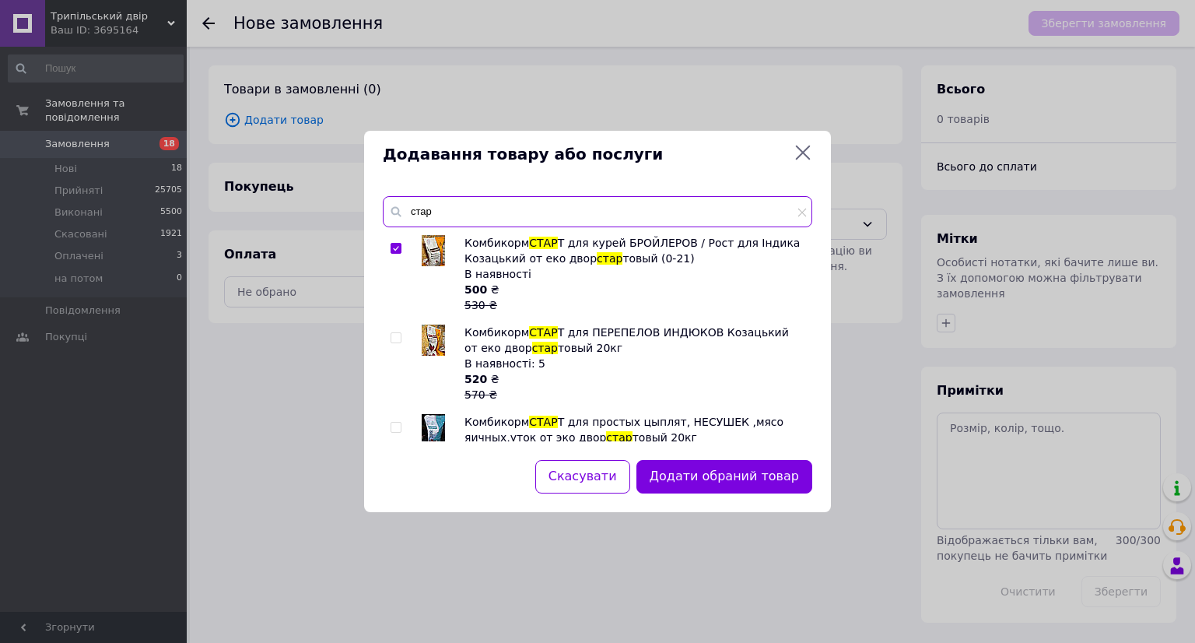
click at [463, 206] on input "стар" at bounding box center [597, 211] width 429 height 31
type input "с"
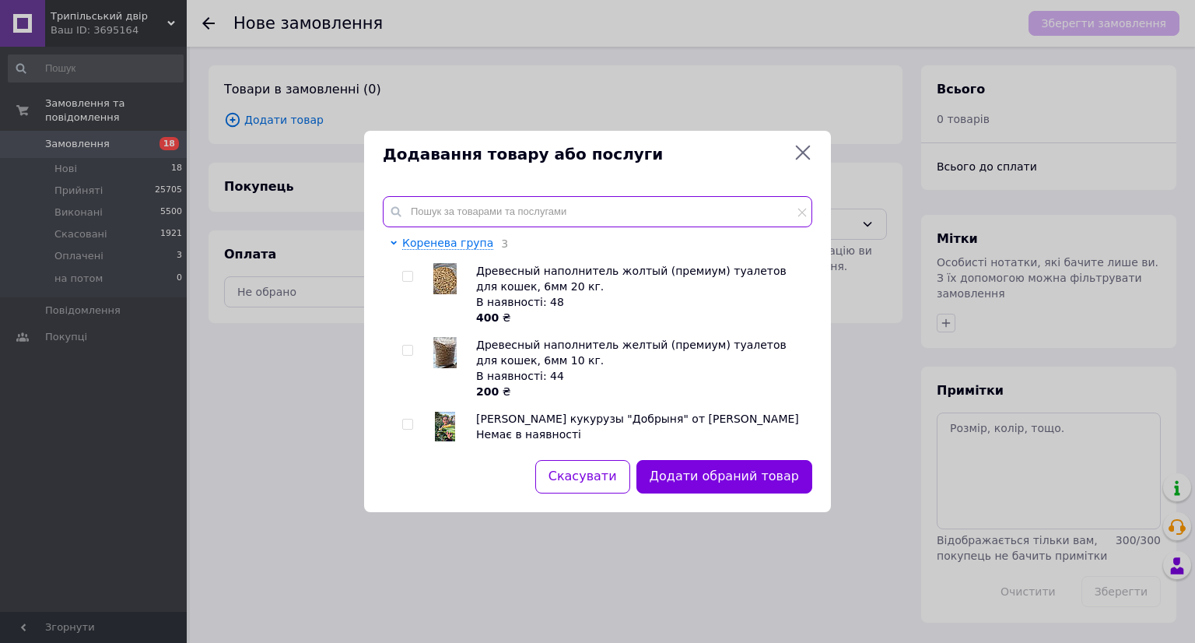
type input "р"
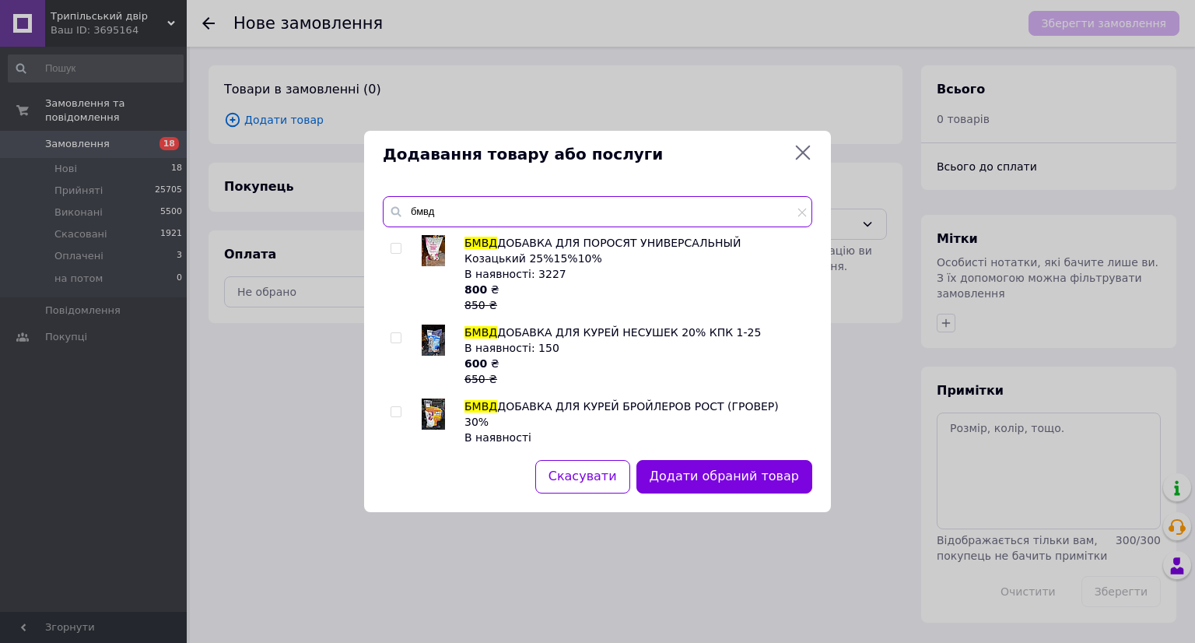
type input "бмвд"
click at [398, 243] on span at bounding box center [396, 248] width 11 height 11
click at [398, 244] on input "checkbox" at bounding box center [396, 249] width 10 height 10
click at [398, 245] on input "checkbox" at bounding box center [396, 249] width 10 height 10
checkbox input "false"
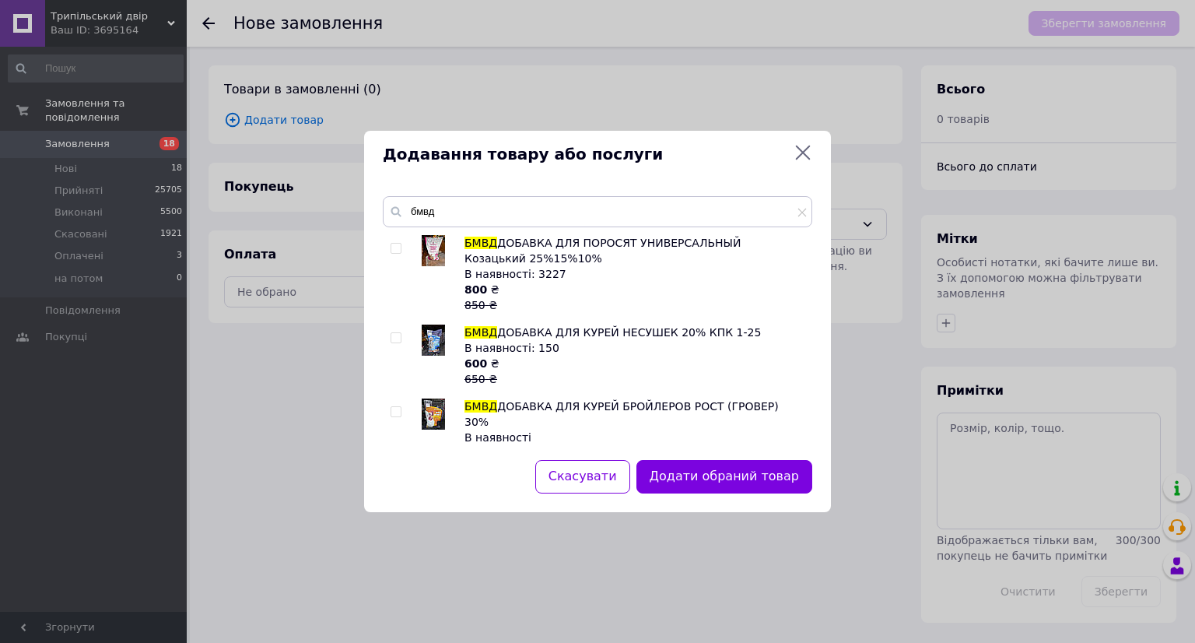
drag, startPoint x: 396, startPoint y: 415, endPoint x: 435, endPoint y: 425, distance: 40.2
click at [395, 415] on input "checkbox" at bounding box center [396, 412] width 10 height 10
checkbox input "true"
click at [738, 483] on button "Додати обрані товари" at bounding box center [726, 476] width 171 height 33
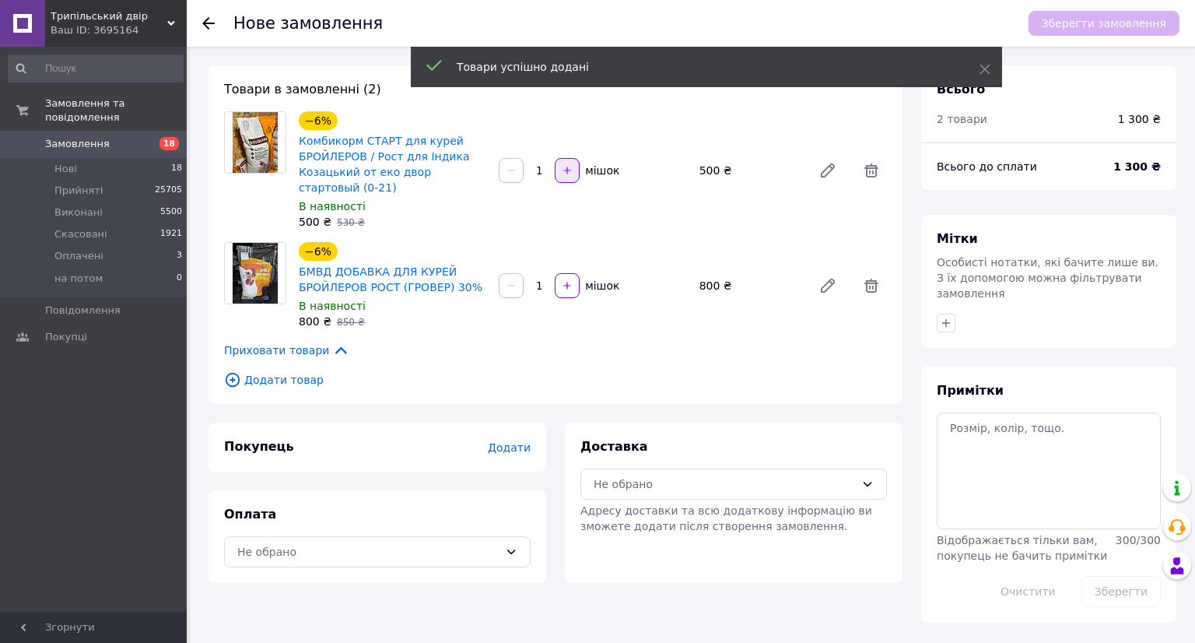
click at [565, 166] on icon "button" at bounding box center [567, 170] width 11 height 11
type input "2"
click at [571, 294] on button "button" at bounding box center [567, 285] width 25 height 25
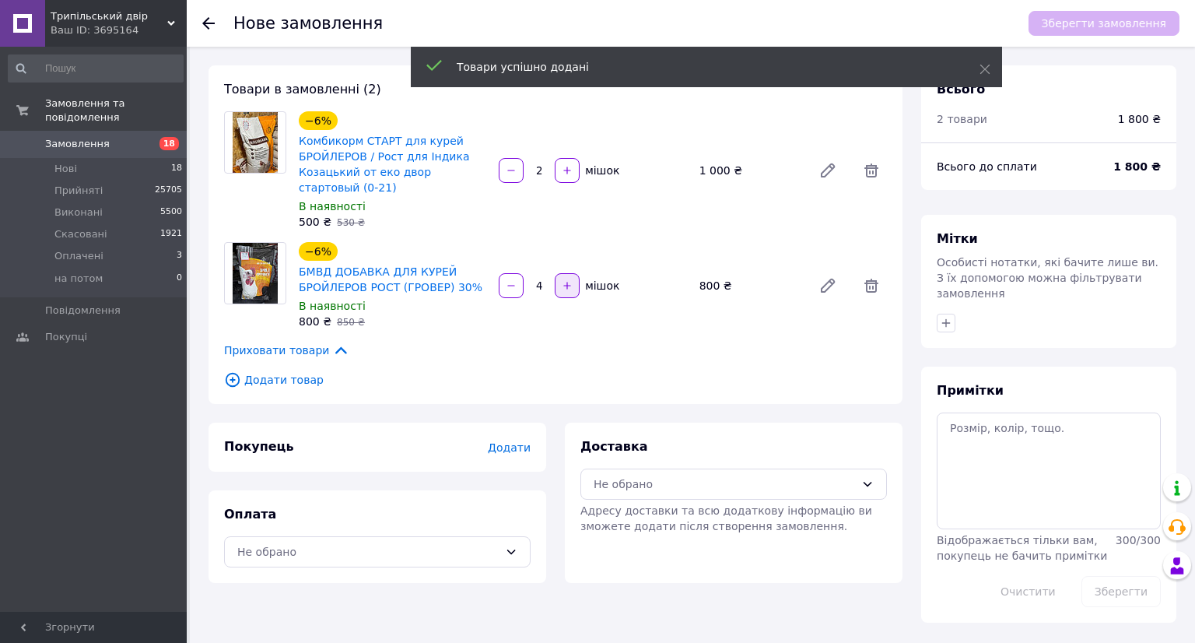
click at [571, 294] on button "button" at bounding box center [567, 285] width 25 height 25
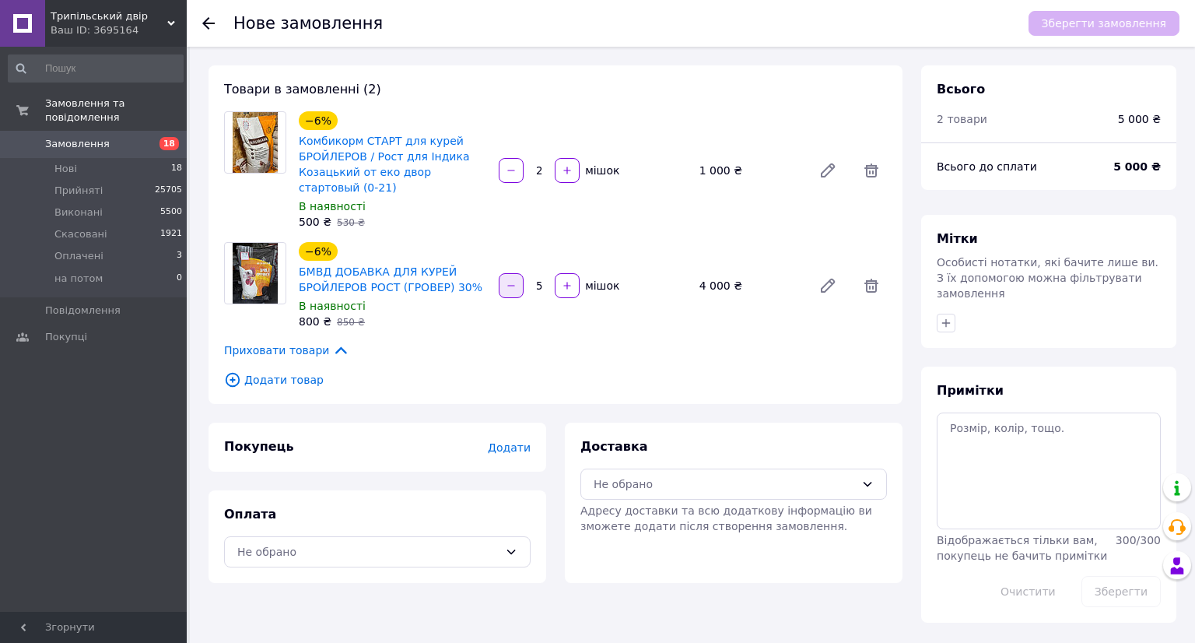
click at [510, 279] on button "button" at bounding box center [511, 285] width 25 height 25
type input "4"
click at [279, 377] on span "Додати товар" at bounding box center [555, 379] width 663 height 17
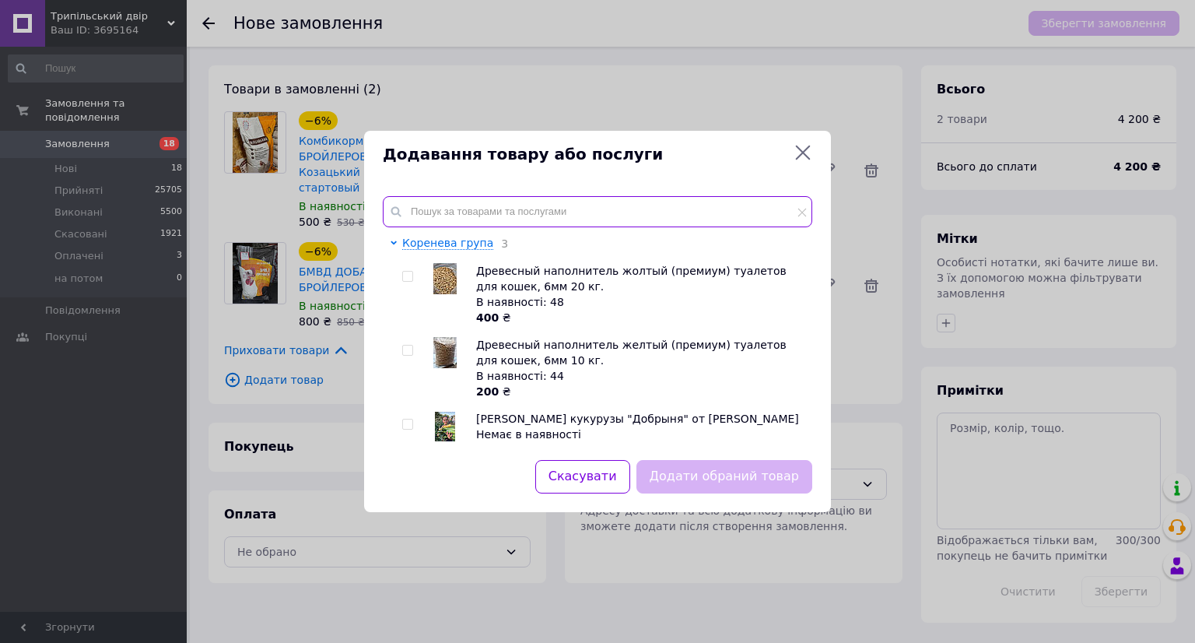
click at [435, 216] on input "text" at bounding box center [597, 211] width 429 height 31
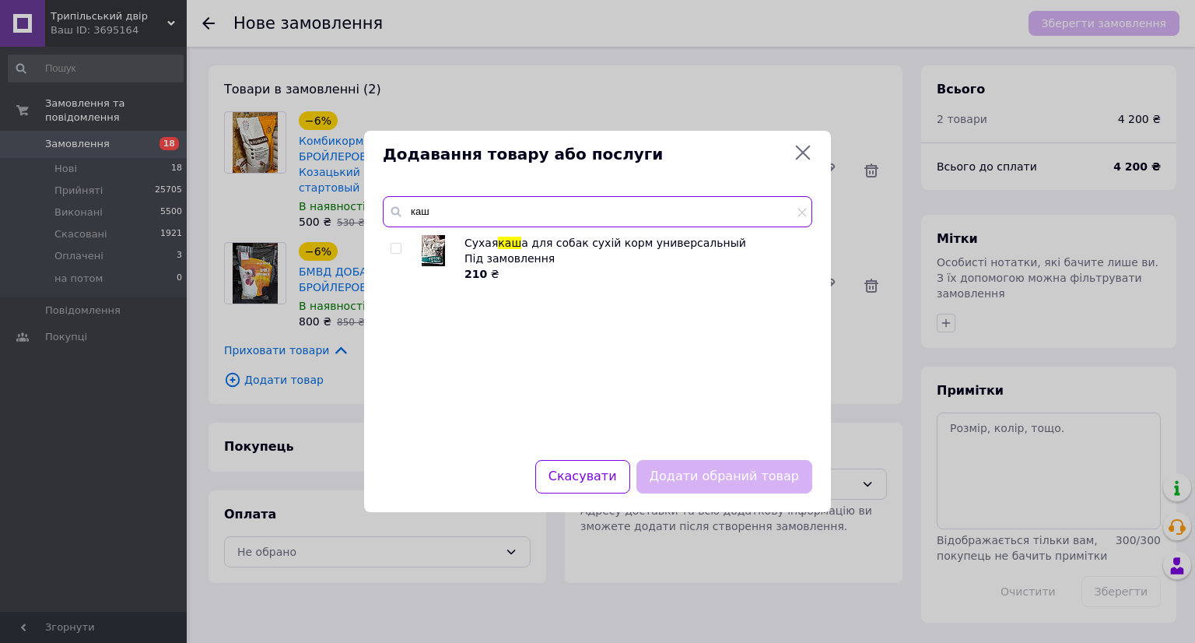
type input "каш"
click at [395, 253] on input "checkbox" at bounding box center [396, 249] width 10 height 10
checkbox input "true"
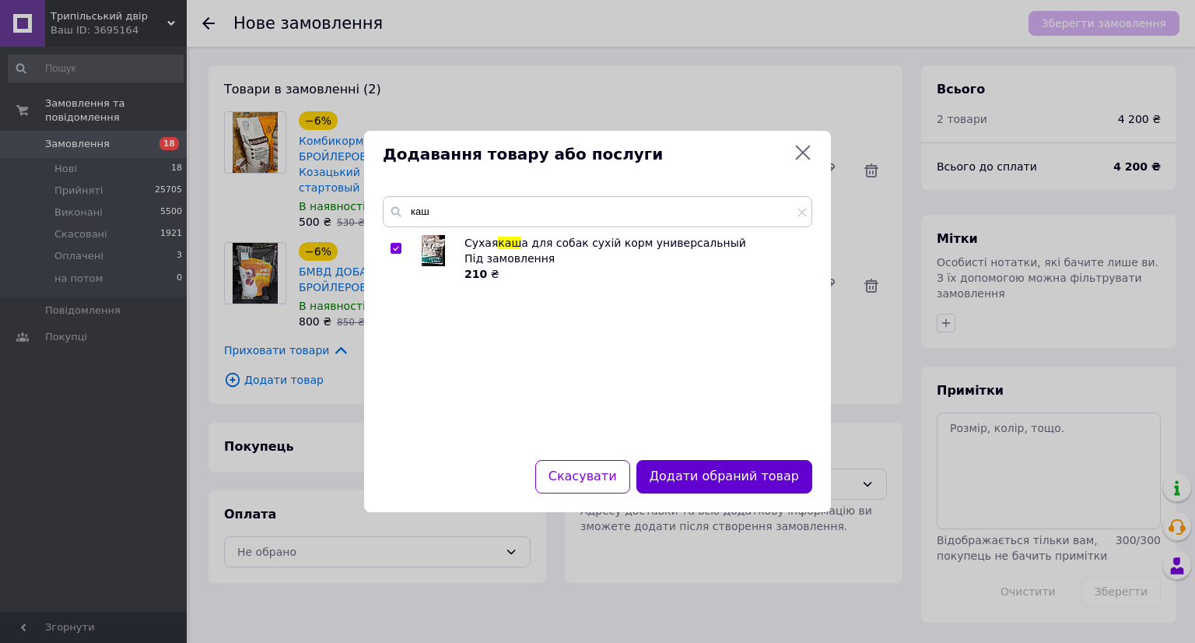
click at [778, 483] on button "Додати обраний товар" at bounding box center [724, 476] width 176 height 33
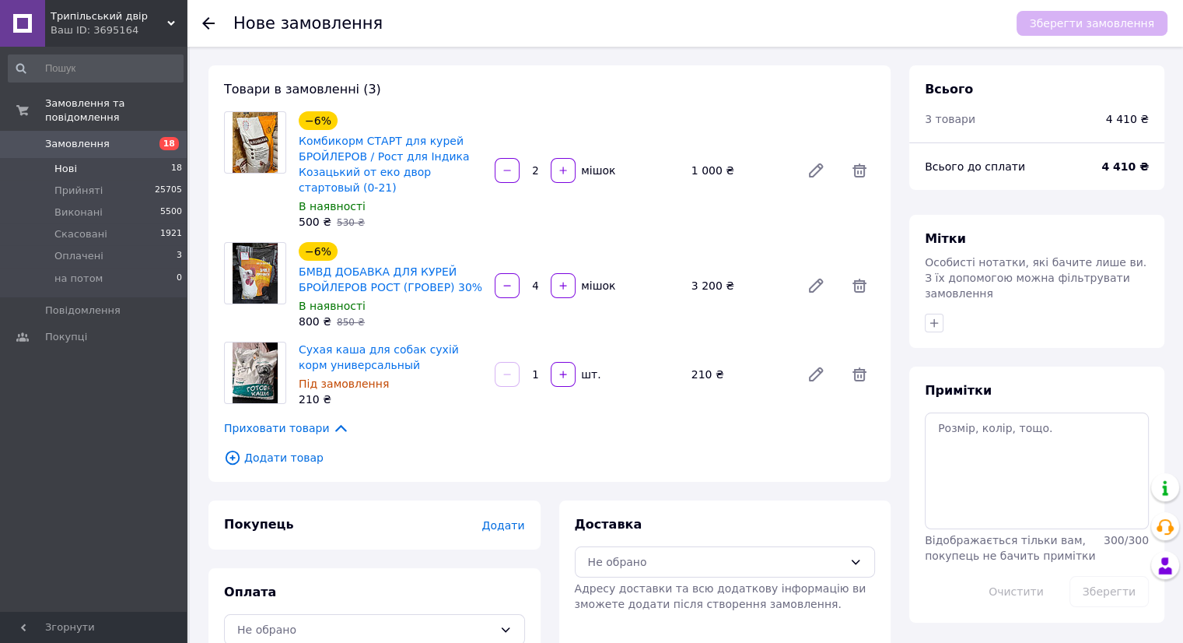
click at [73, 162] on span "Нові" at bounding box center [65, 169] width 23 height 14
